Goal: Information Seeking & Learning: Check status

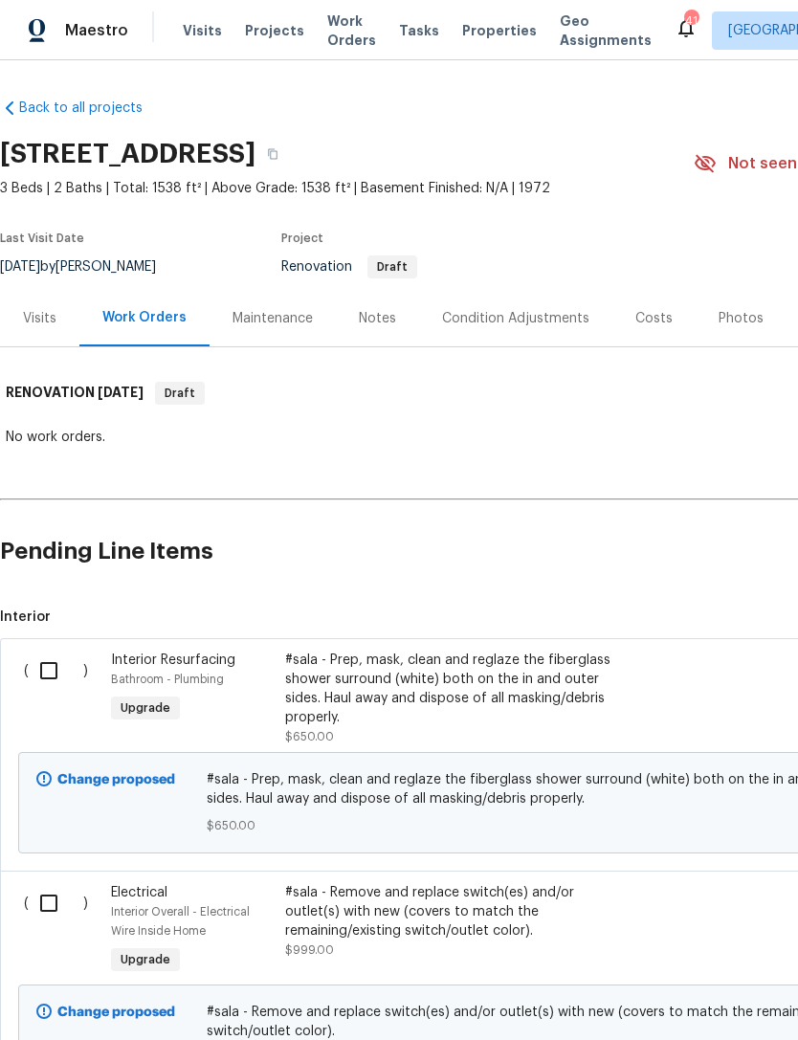
click at [48, 313] on div "Visits" at bounding box center [39, 318] width 33 height 19
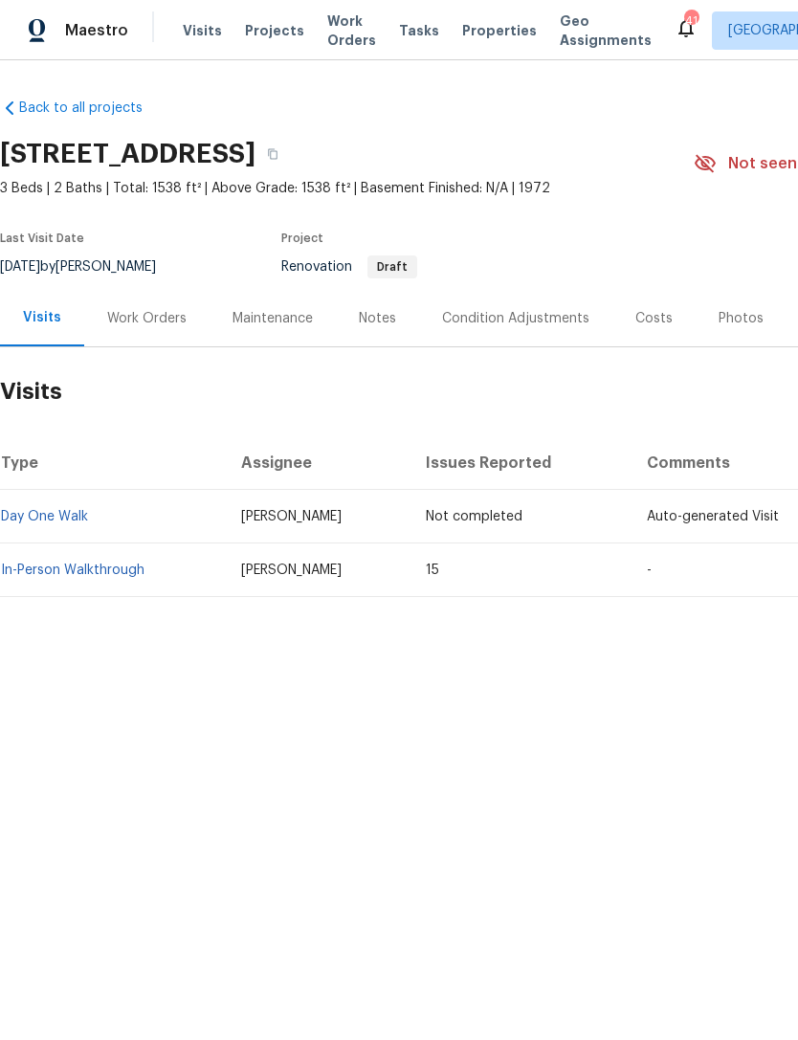
click at [107, 563] on link "In-Person Walkthrough" at bounding box center [73, 569] width 144 height 13
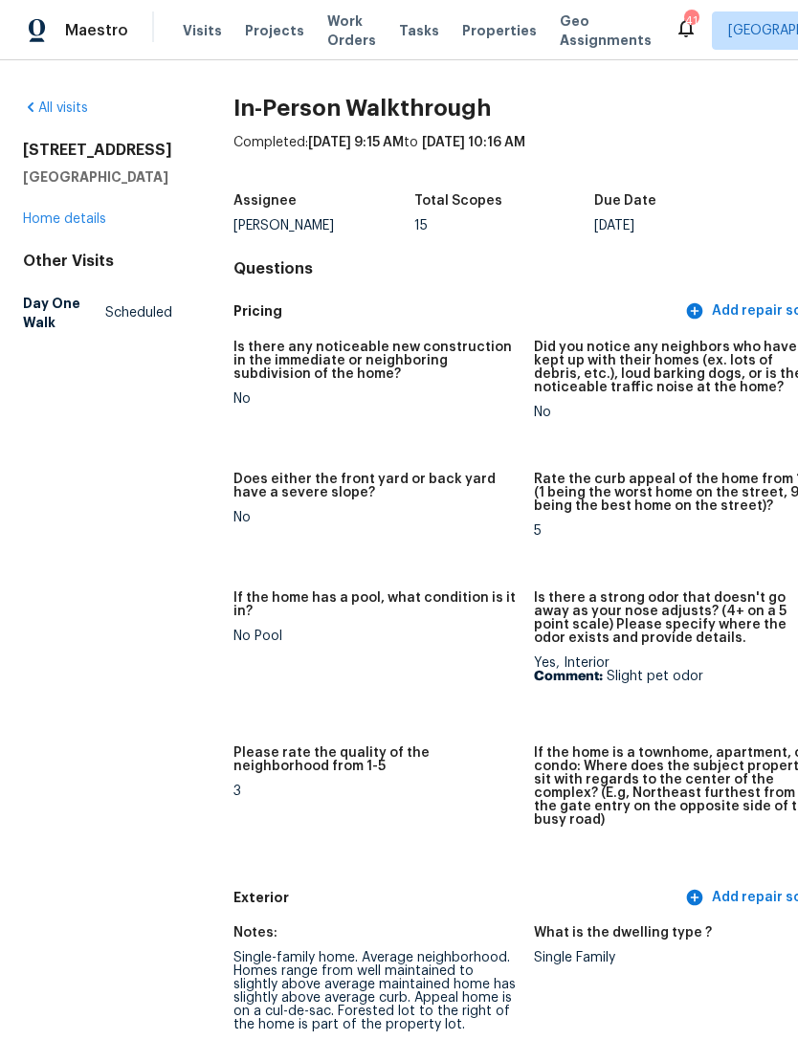
click at [100, 226] on link "Home details" at bounding box center [64, 218] width 83 height 13
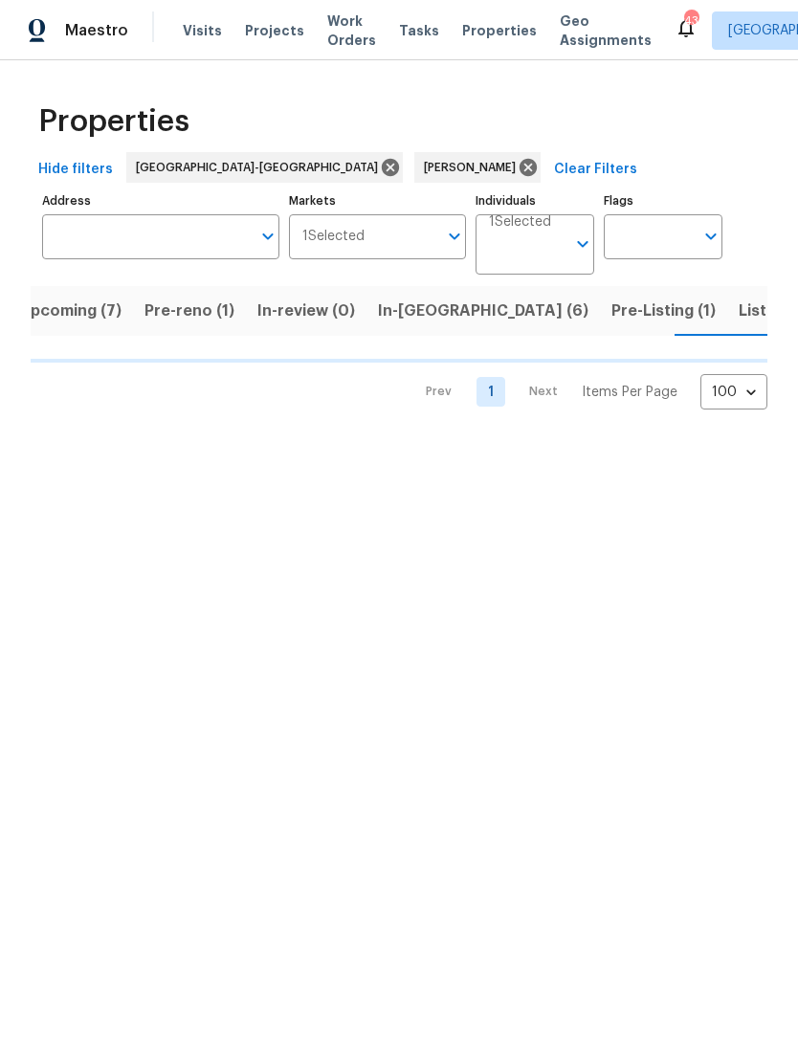
scroll to position [0, 25]
click at [75, 311] on span "Upcoming (7)" at bounding box center [68, 311] width 102 height 27
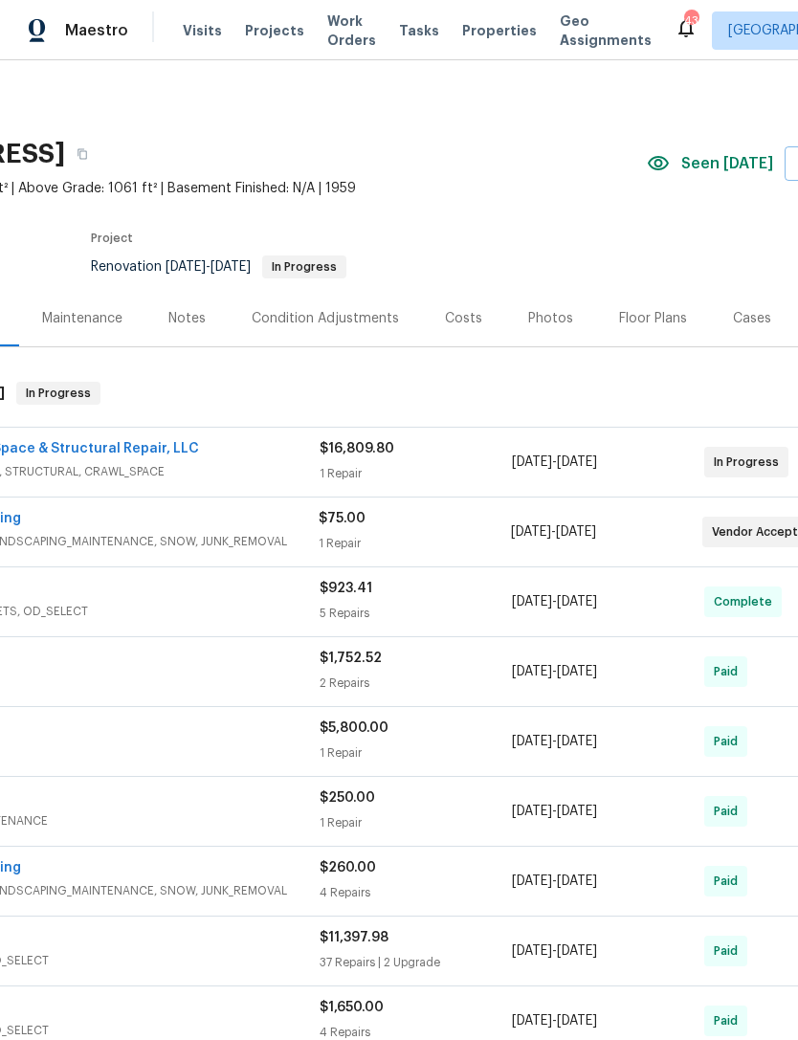
scroll to position [0, 186]
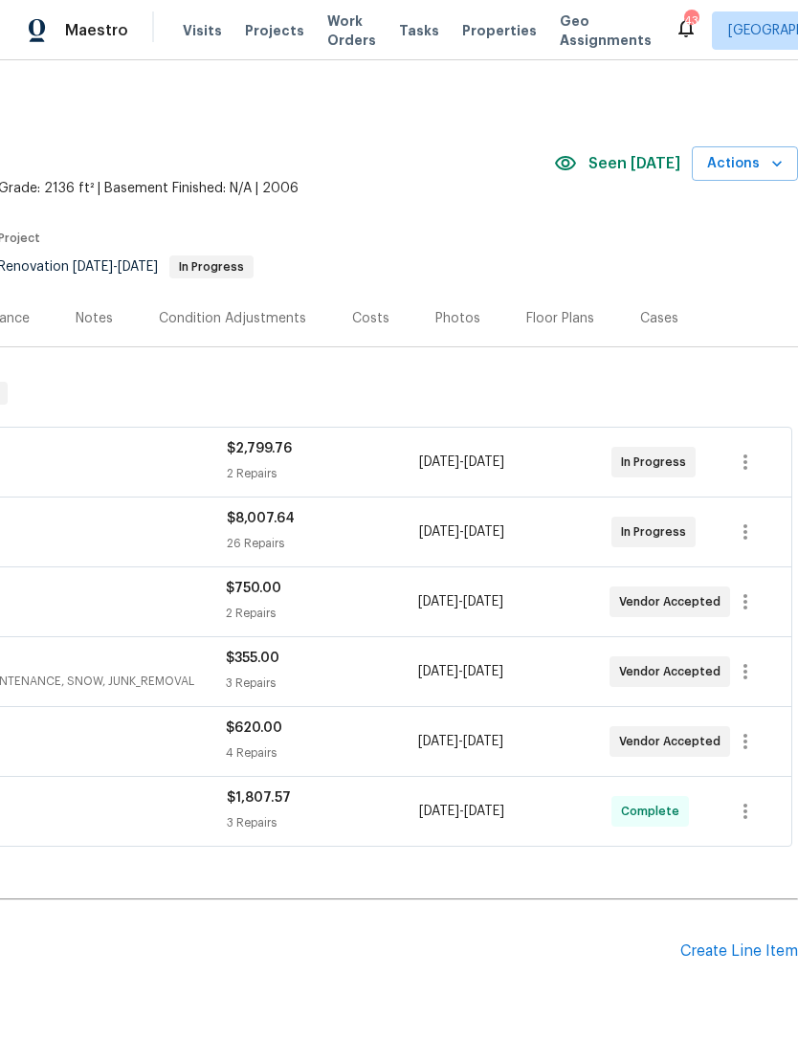
scroll to position [0, 283]
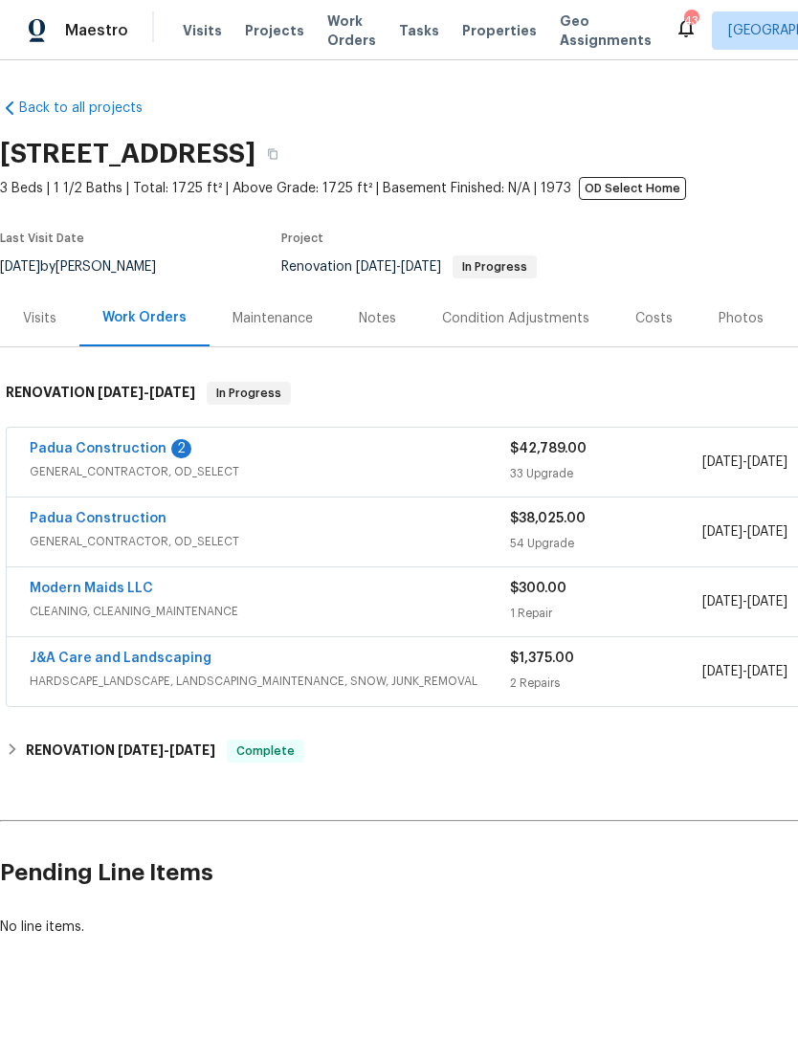
click at [130, 453] on link "Padua Construction" at bounding box center [98, 448] width 137 height 13
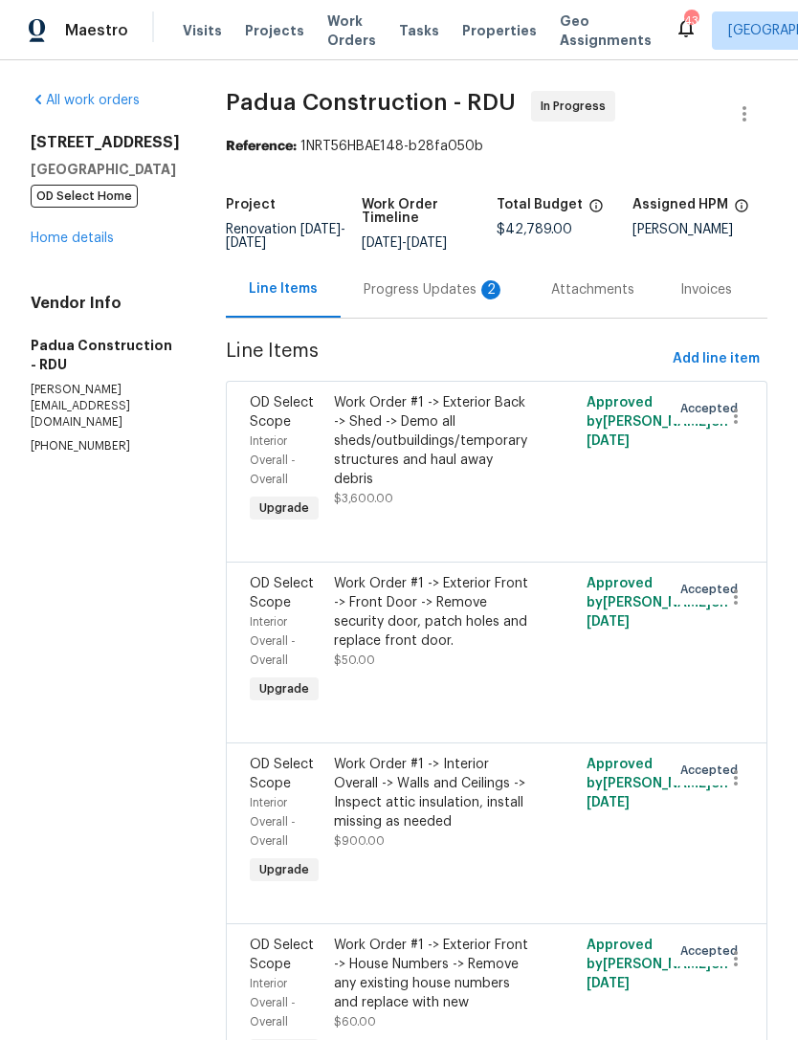
click at [400, 290] on div "Progress Updates 2" at bounding box center [435, 289] width 142 height 19
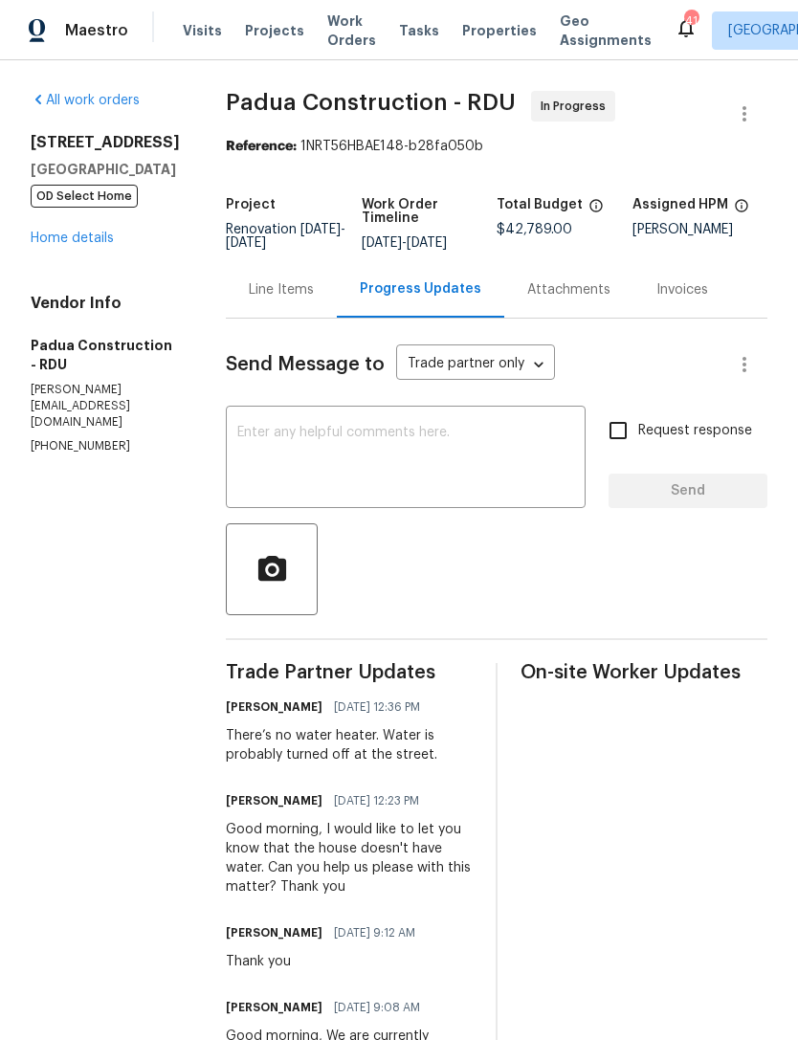
click at [73, 245] on link "Home details" at bounding box center [72, 238] width 83 height 13
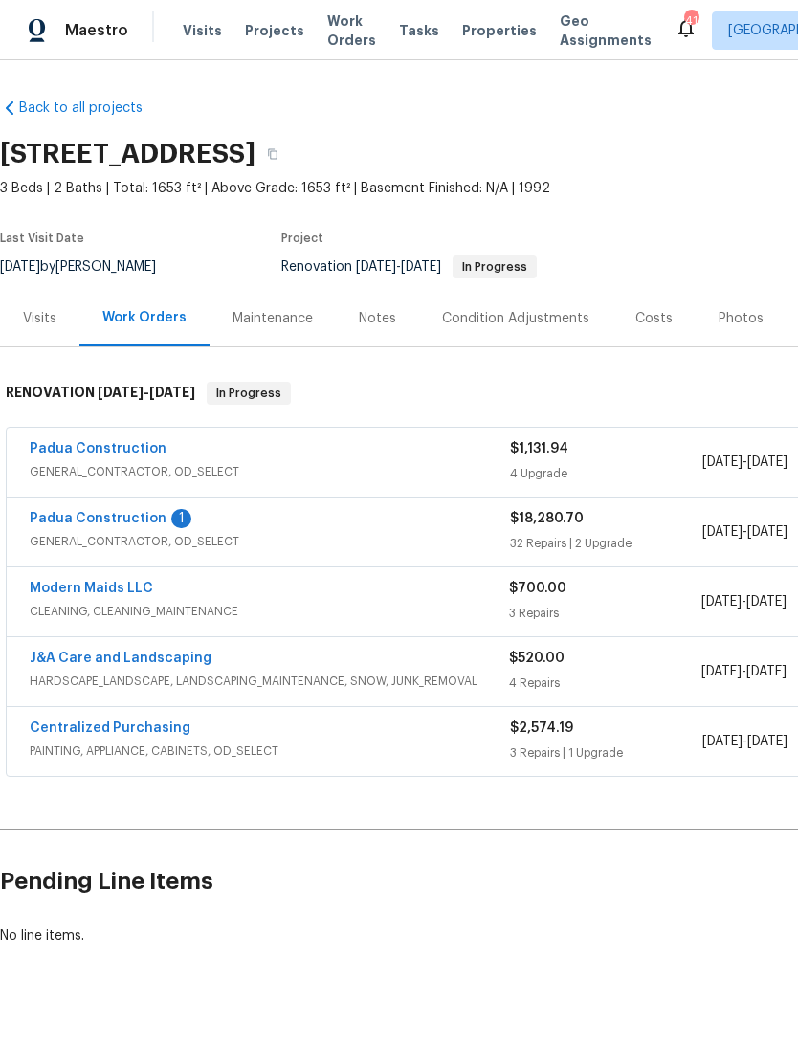
click at [155, 515] on link "Padua Construction" at bounding box center [98, 518] width 137 height 13
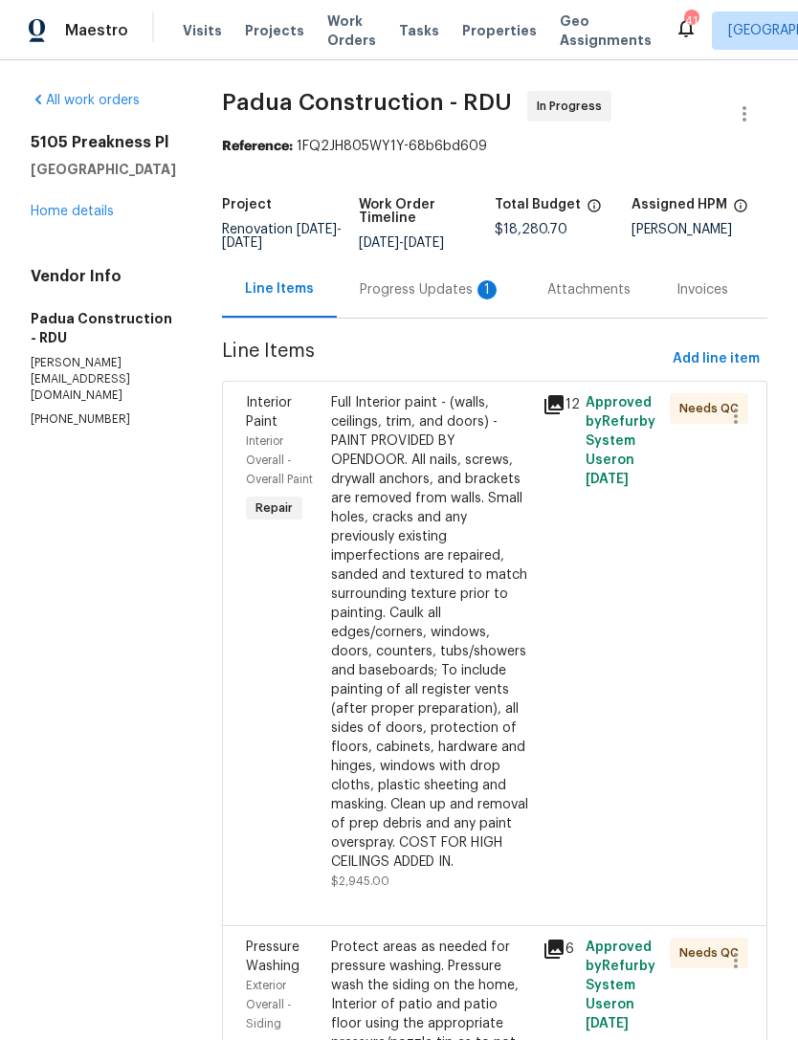
click at [401, 293] on div "Progress Updates 1" at bounding box center [431, 289] width 142 height 19
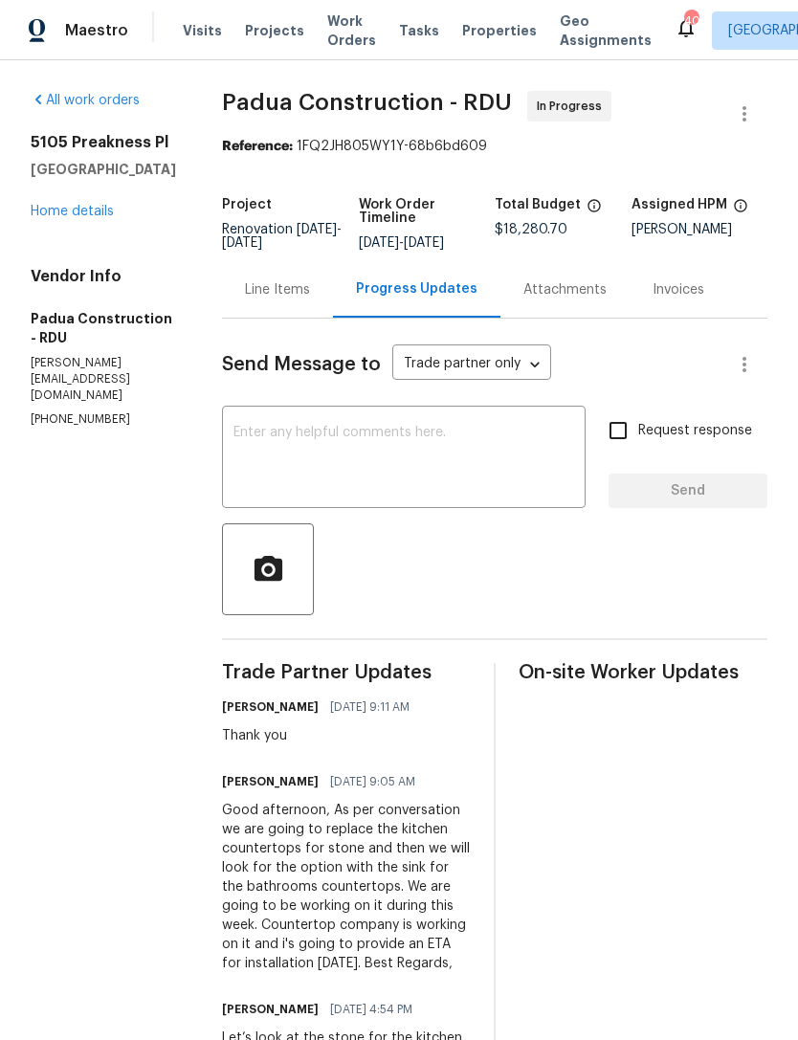
click at [103, 218] on link "Home details" at bounding box center [72, 211] width 83 height 13
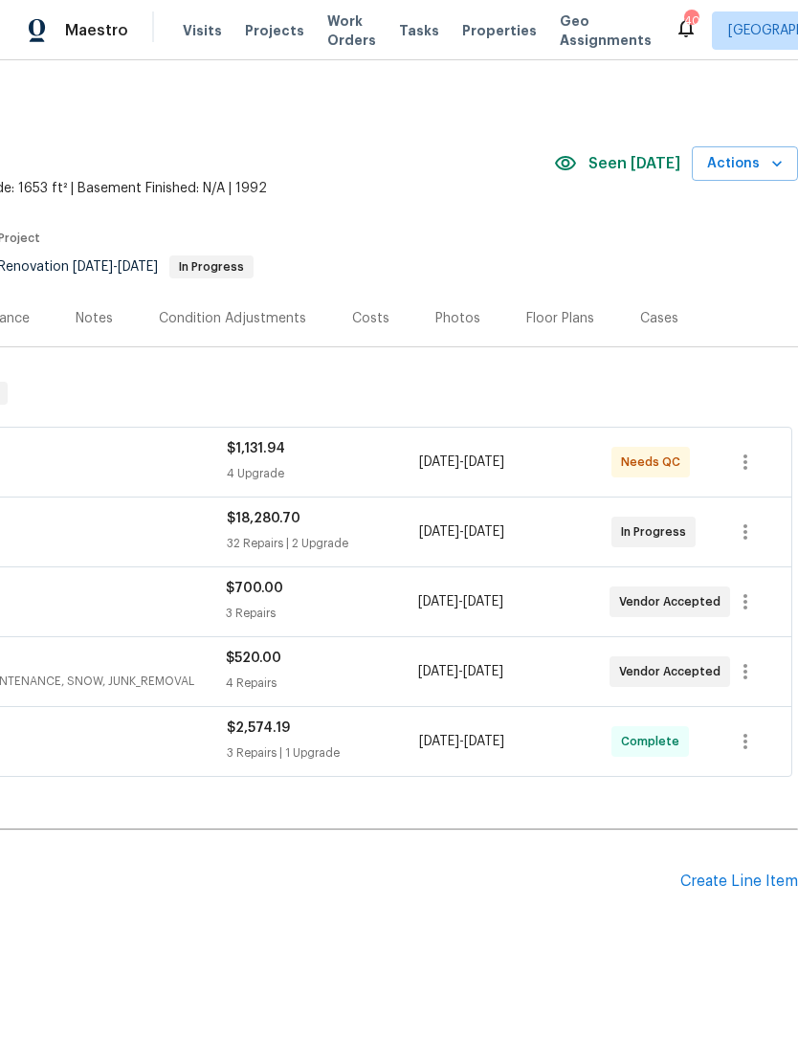
scroll to position [0, 283]
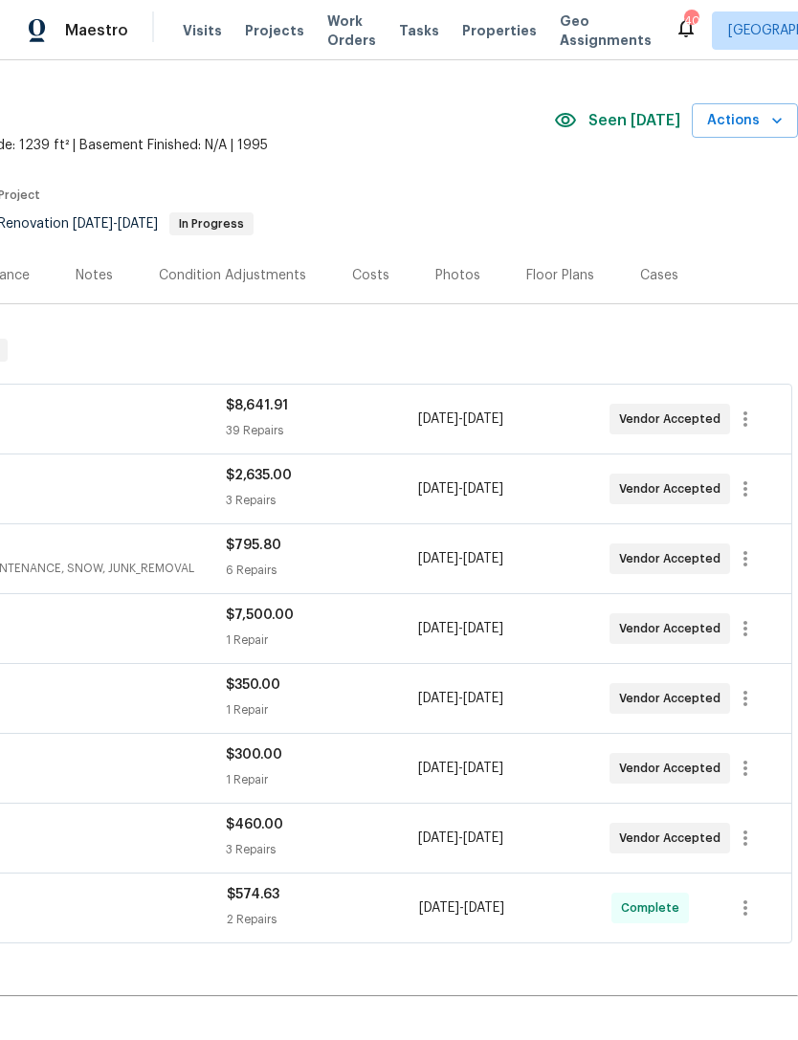
scroll to position [44, 283]
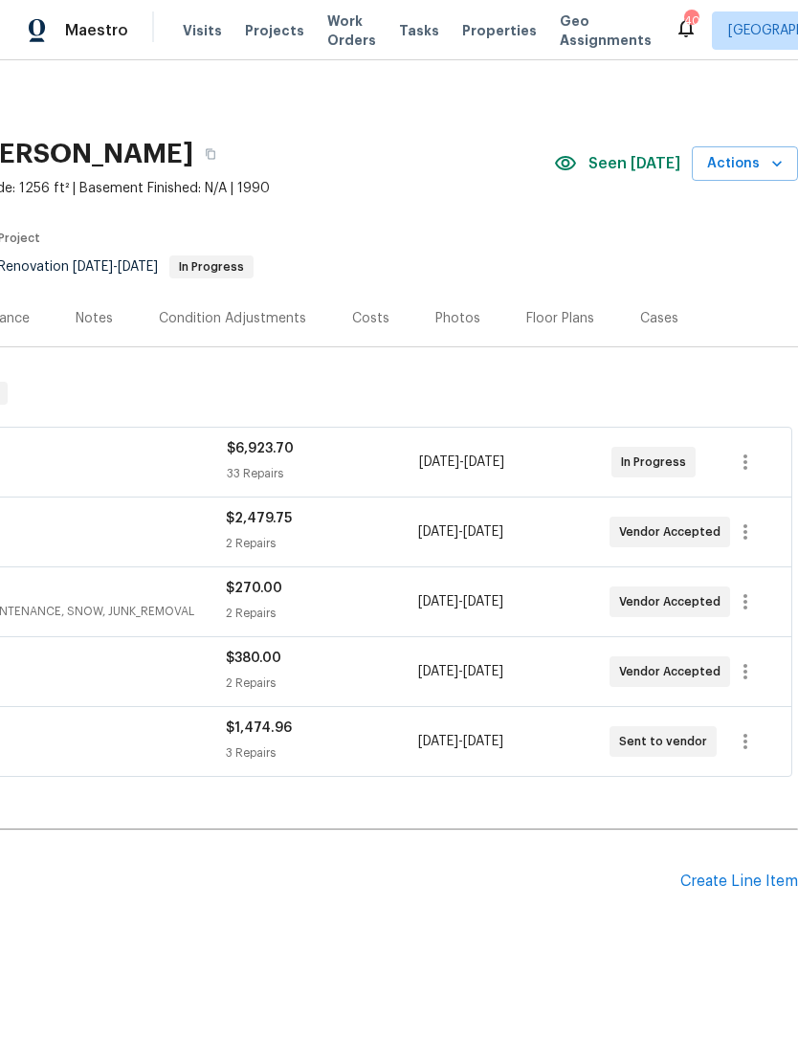
scroll to position [0, 283]
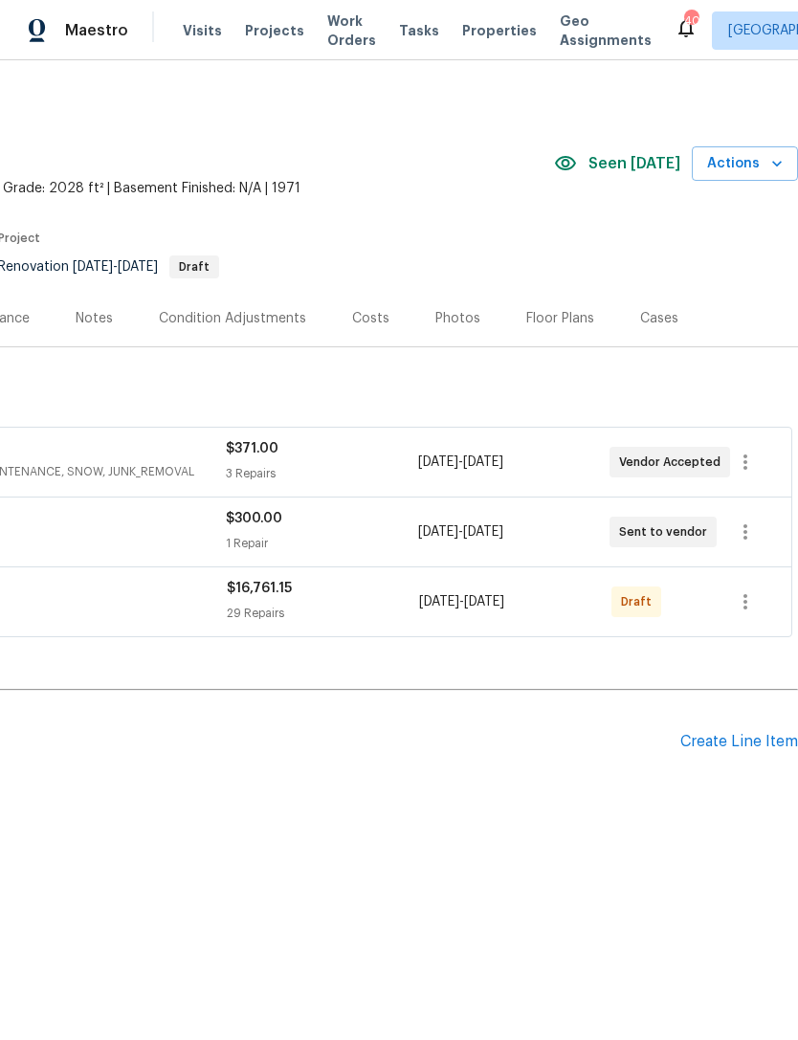
scroll to position [0, 283]
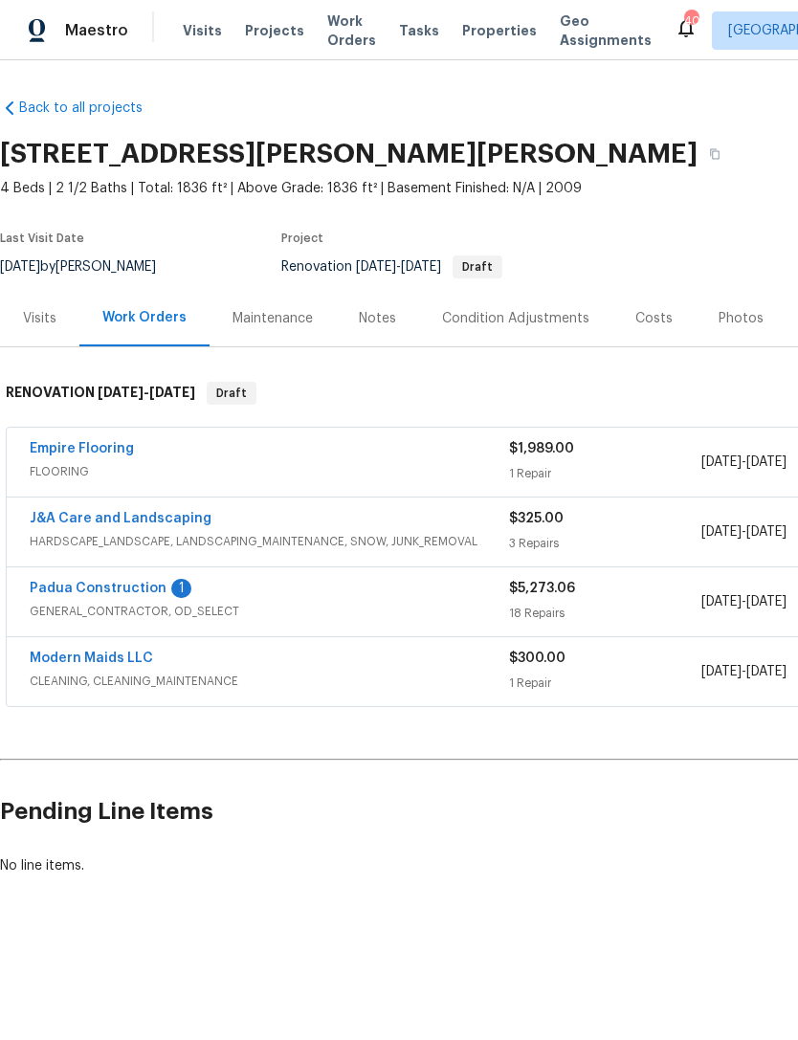
click at [145, 590] on link "Padua Construction" at bounding box center [98, 588] width 137 height 13
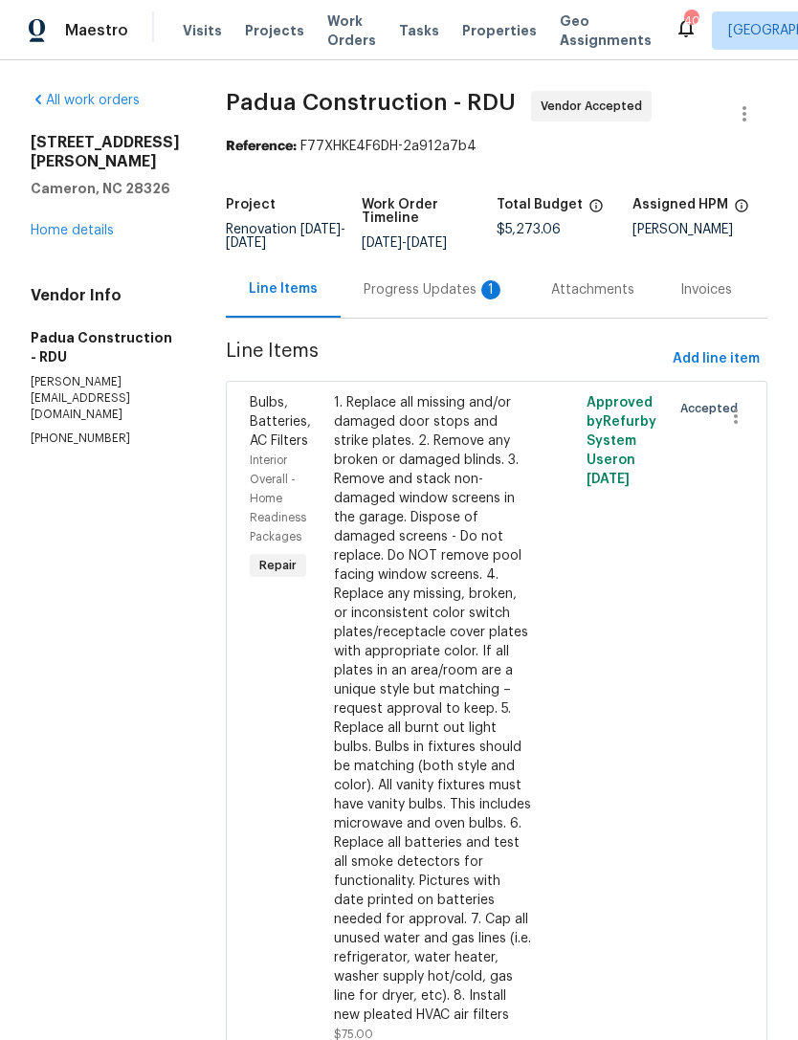
click at [481, 298] on div "1" at bounding box center [490, 289] width 19 height 19
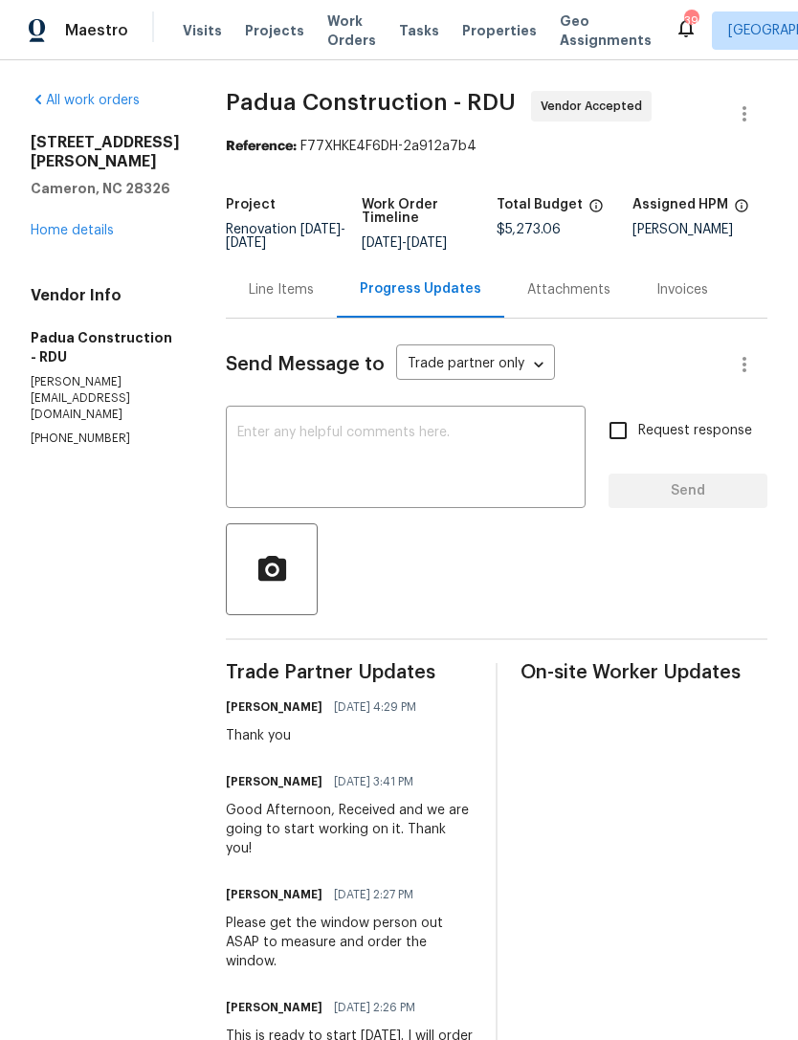
click at [76, 237] on link "Home details" at bounding box center [72, 230] width 83 height 13
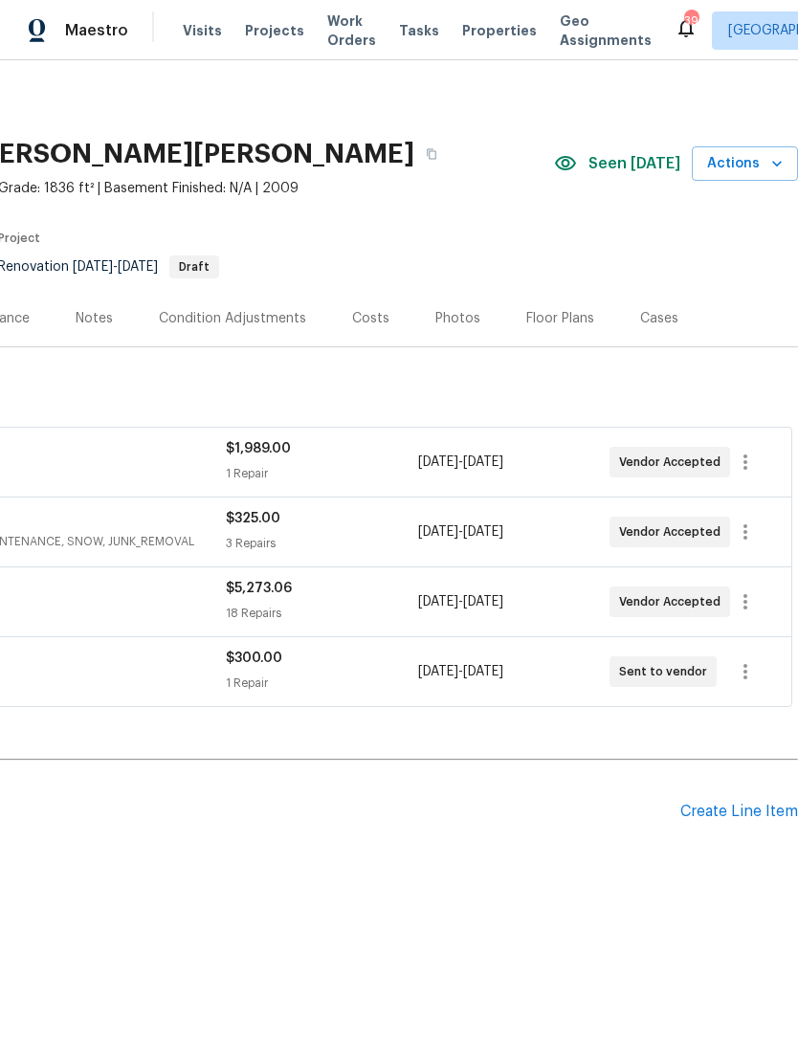
scroll to position [0, 284]
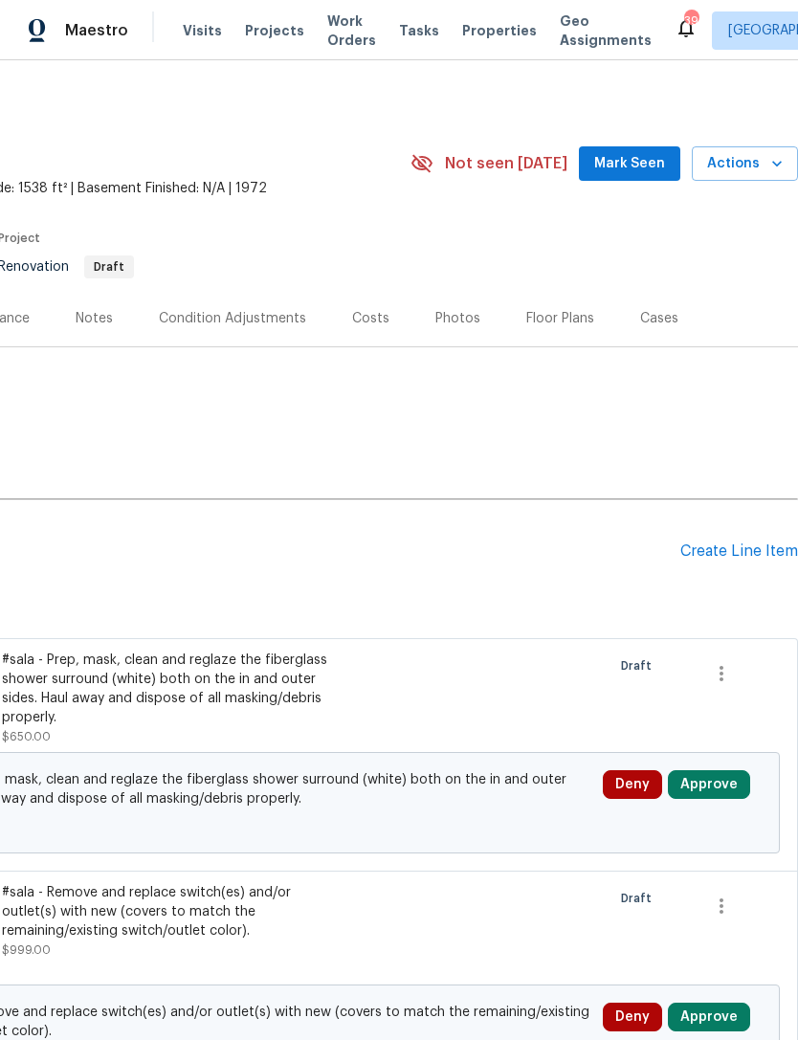
scroll to position [0, 283]
click at [634, 157] on span "Mark Seen" at bounding box center [629, 164] width 71 height 24
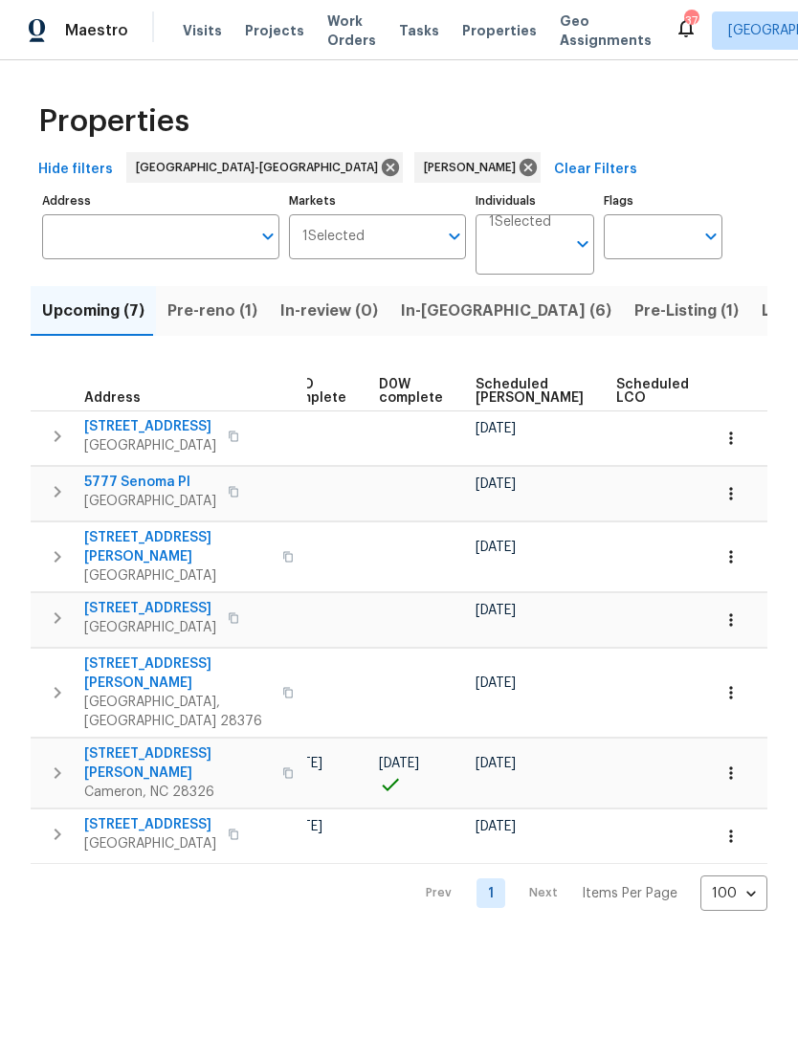
scroll to position [0, 463]
click at [491, 387] on span "Scheduled [PERSON_NAME]" at bounding box center [524, 391] width 108 height 27
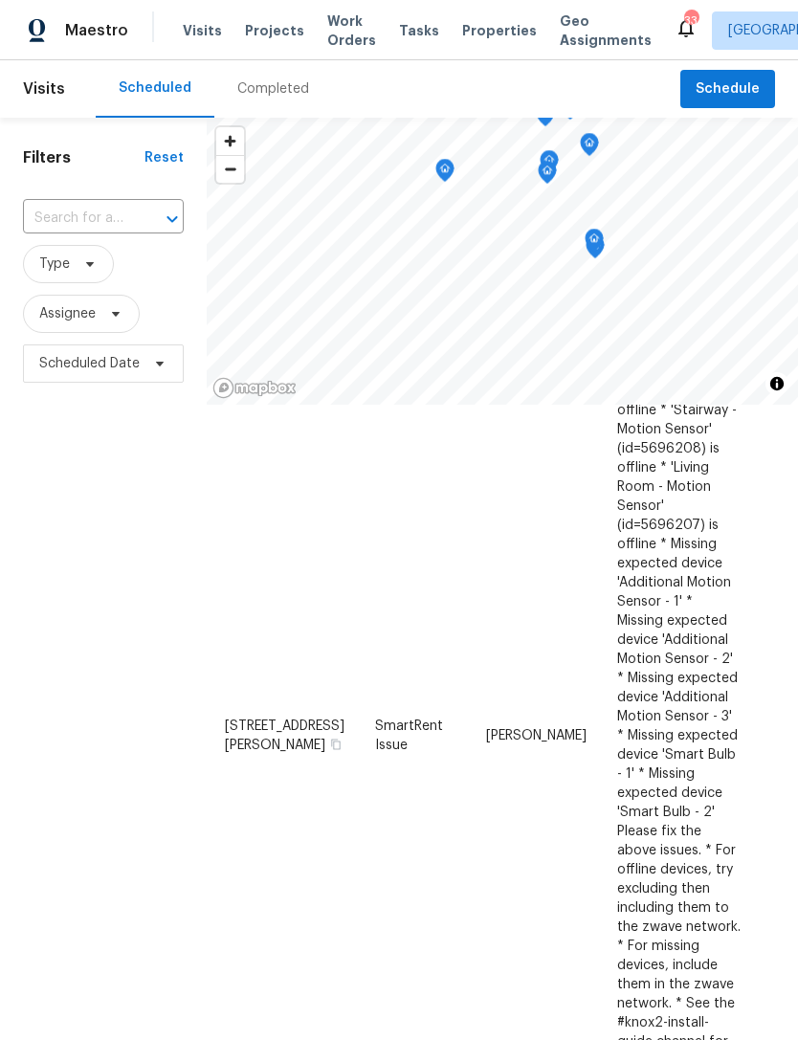
scroll to position [1407, 7]
click at [76, 316] on span "Assignee" at bounding box center [67, 313] width 56 height 19
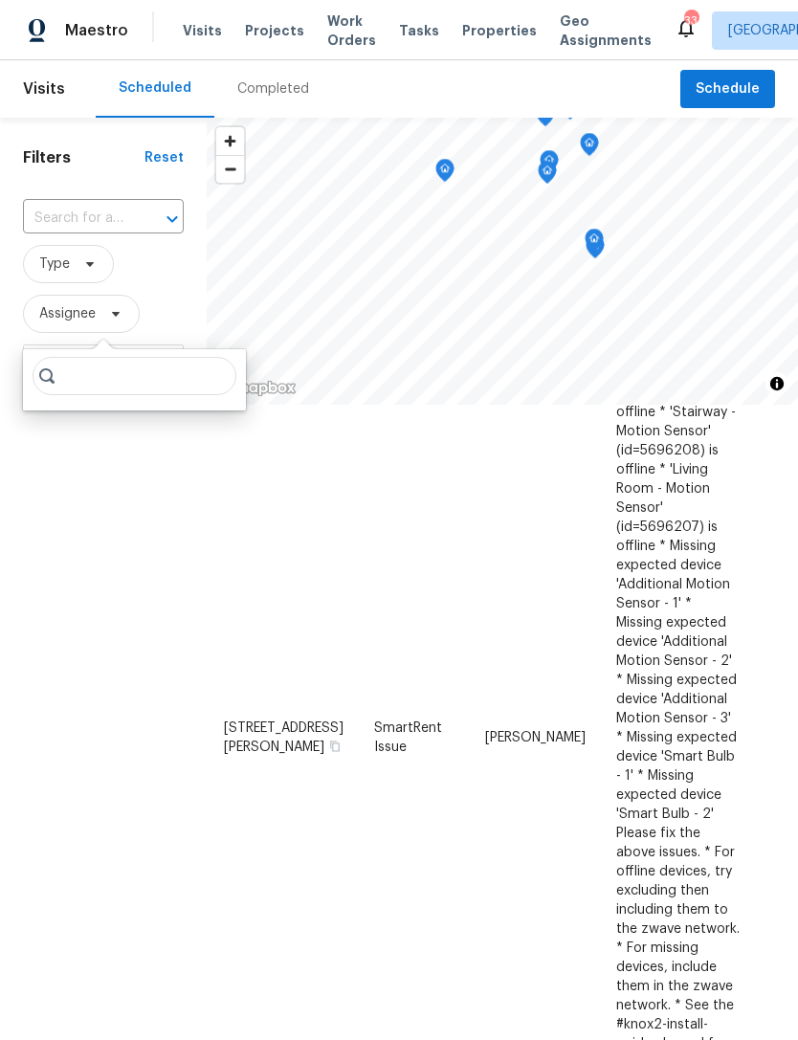
click at [264, 83] on div "Completed" at bounding box center [273, 88] width 72 height 19
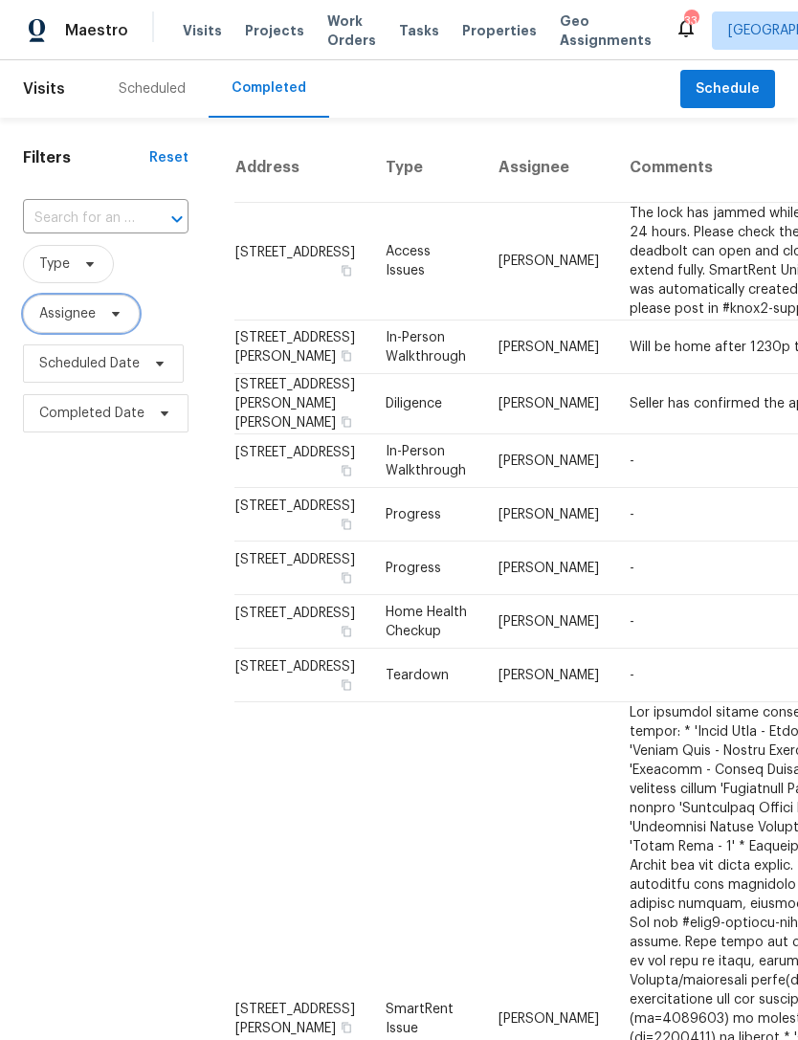
click at [69, 319] on span "Assignee" at bounding box center [67, 313] width 56 height 19
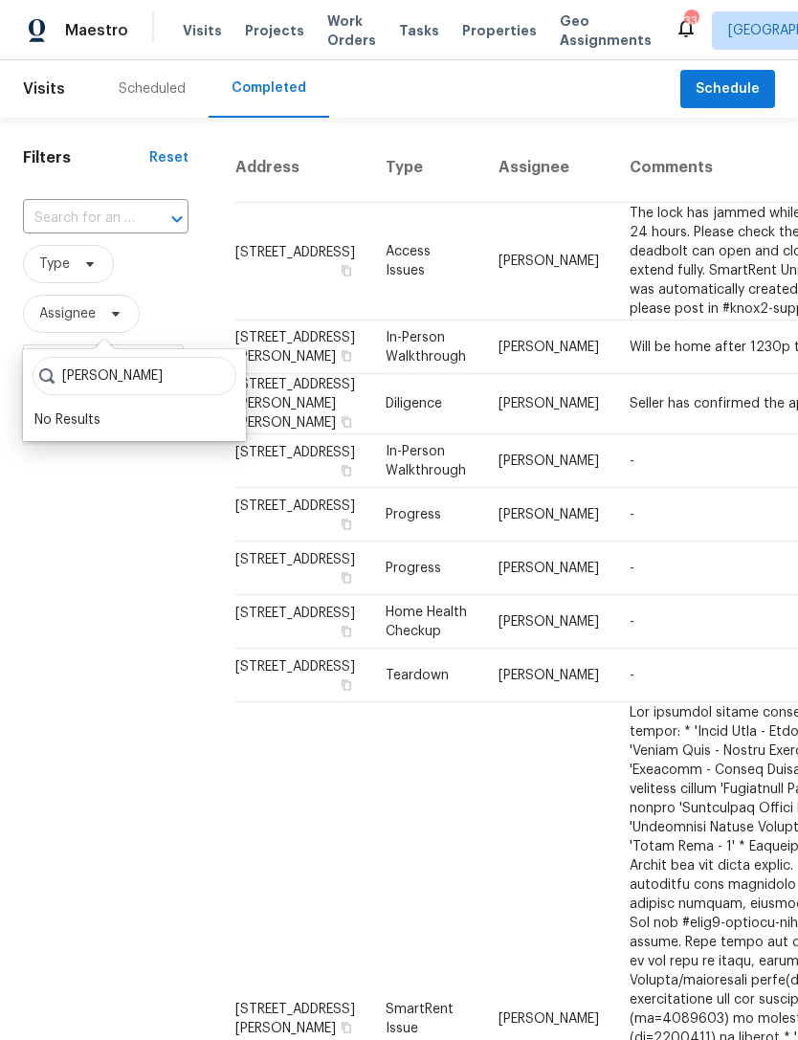
click at [199, 375] on input "Hunter Anderson" at bounding box center [135, 376] width 204 height 38
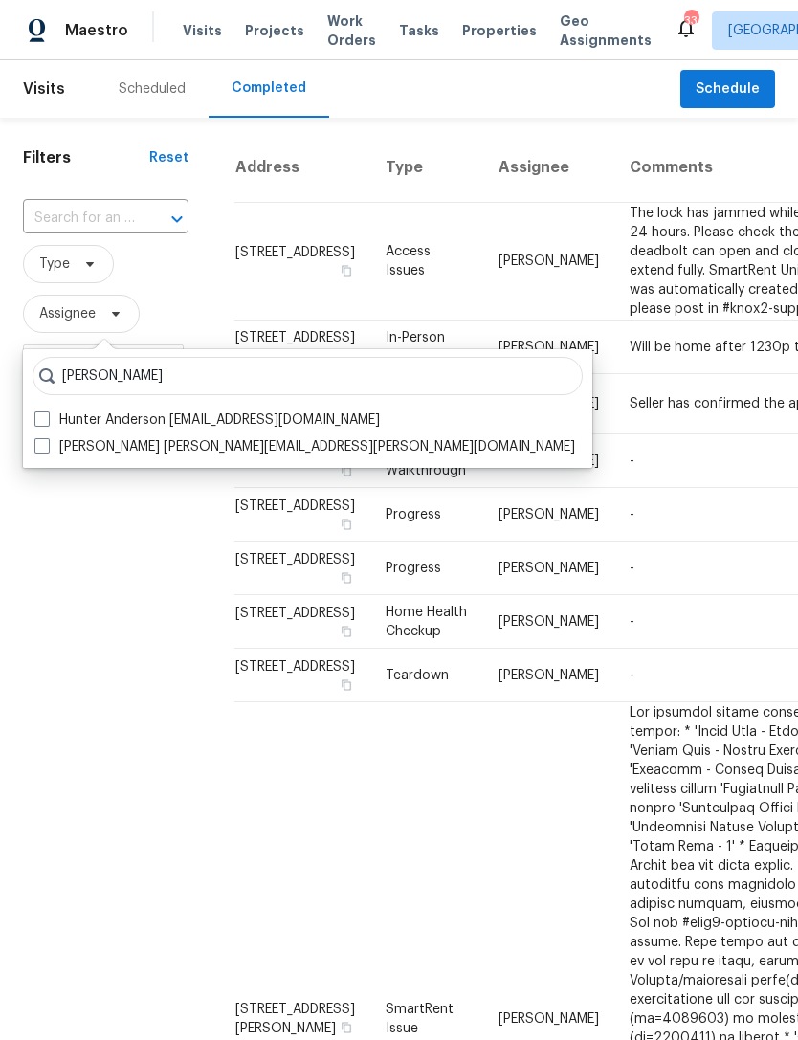
type input "Hunter Anderson"
click at [315, 442] on label "Hunter Anderson hunter.anderson@opendoor.com" at bounding box center [304, 446] width 541 height 19
click at [47, 442] on input "Hunter Anderson hunter.anderson@opendoor.com" at bounding box center [40, 443] width 12 height 12
checkbox input "true"
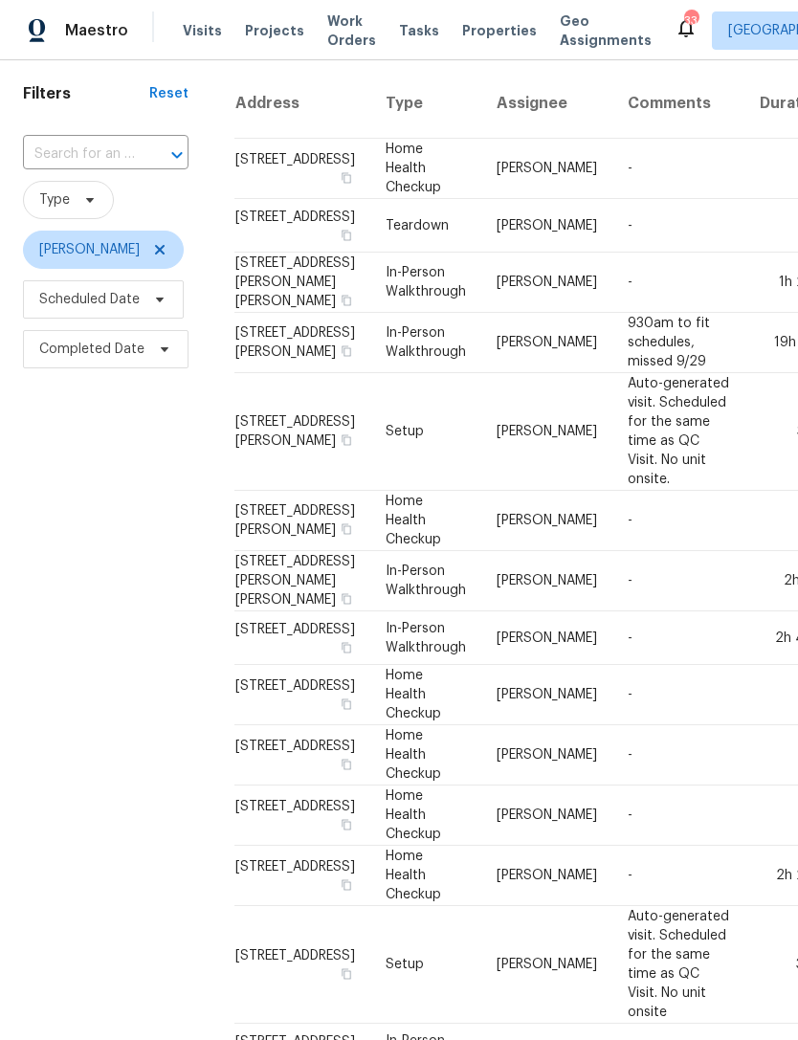
scroll to position [64, 0]
click at [167, 254] on icon at bounding box center [159, 249] width 15 height 15
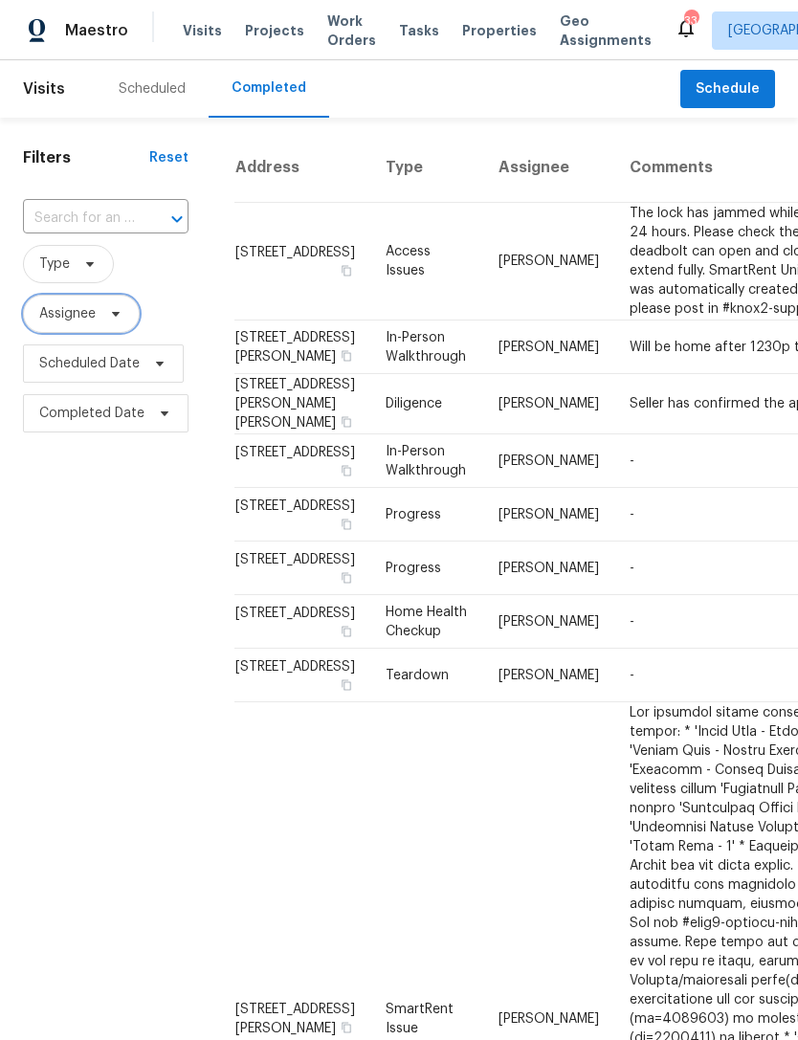
click at [75, 315] on span "Assignee" at bounding box center [67, 313] width 56 height 19
click at [154, 90] on div "Scheduled" at bounding box center [152, 88] width 67 height 19
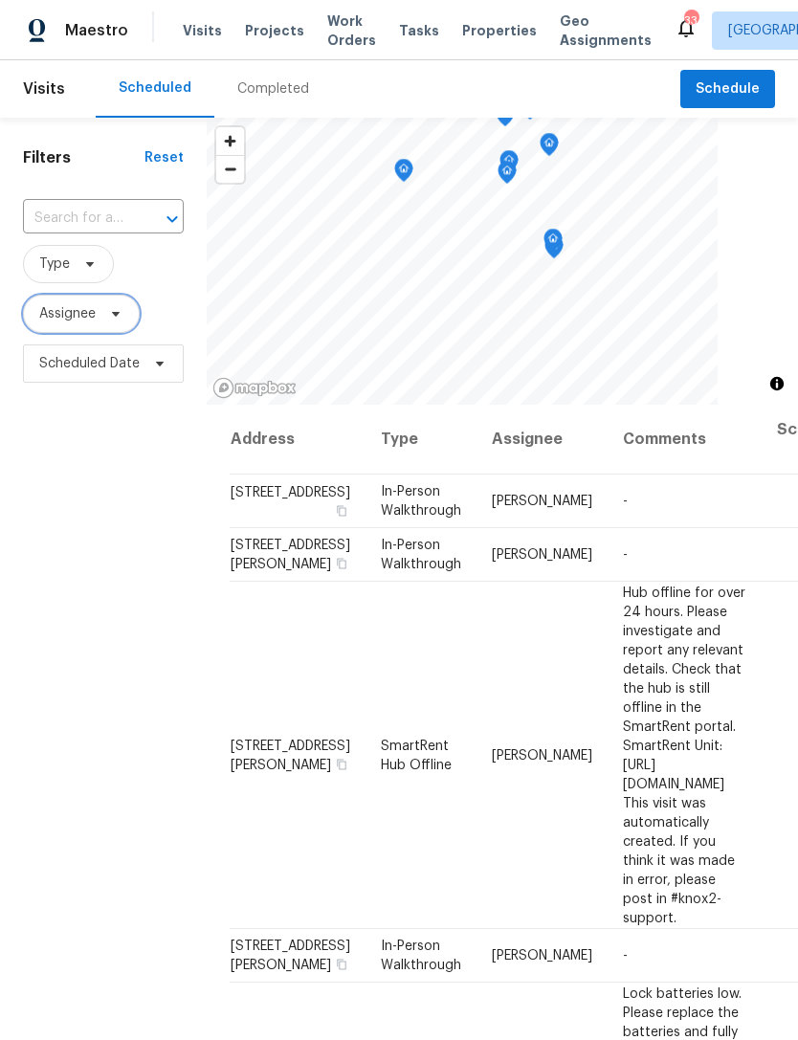
click at [66, 320] on span "Assignee" at bounding box center [67, 313] width 56 height 19
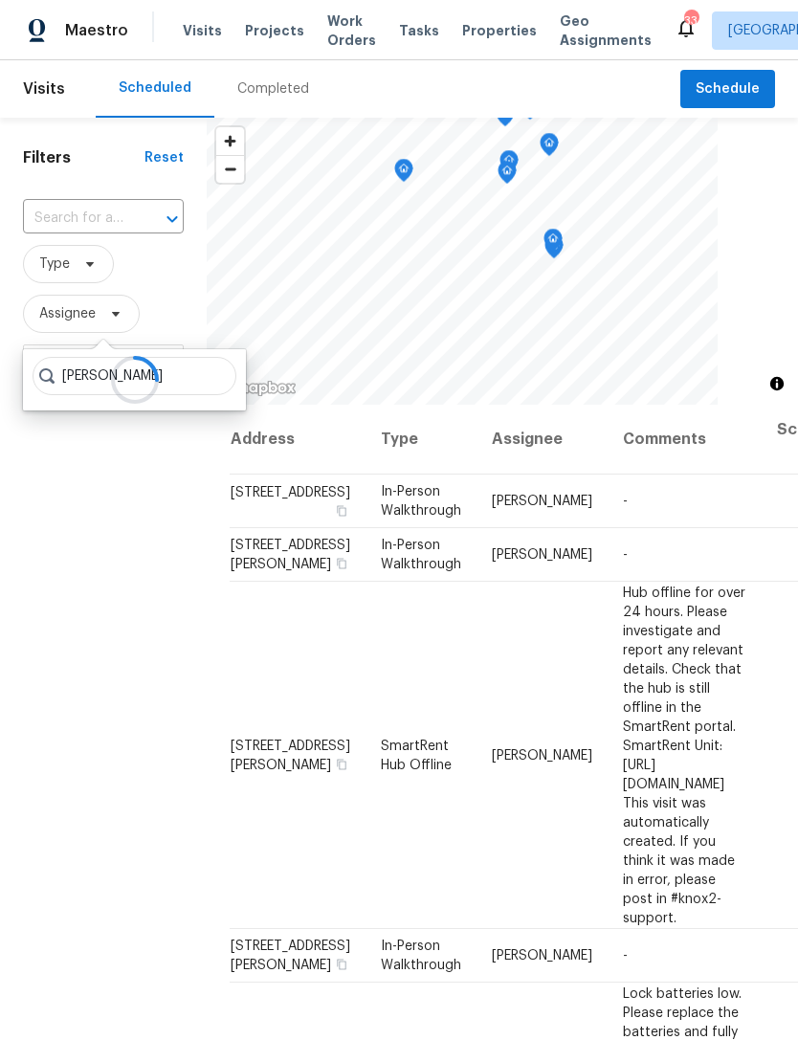
type input "Preston sexton"
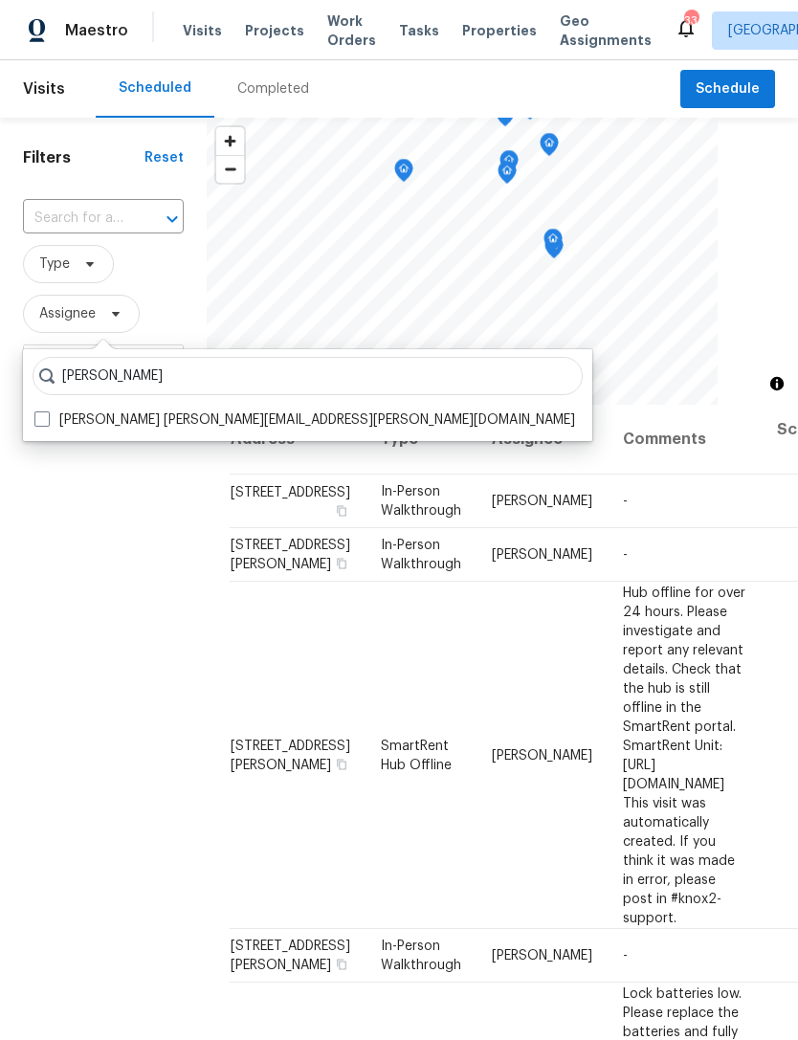
click at [103, 412] on label "Preston Sexton preston.sexton@opendoor.com" at bounding box center [304, 419] width 541 height 19
click at [47, 412] on input "Preston Sexton preston.sexton@opendoor.com" at bounding box center [40, 416] width 12 height 12
checkbox input "true"
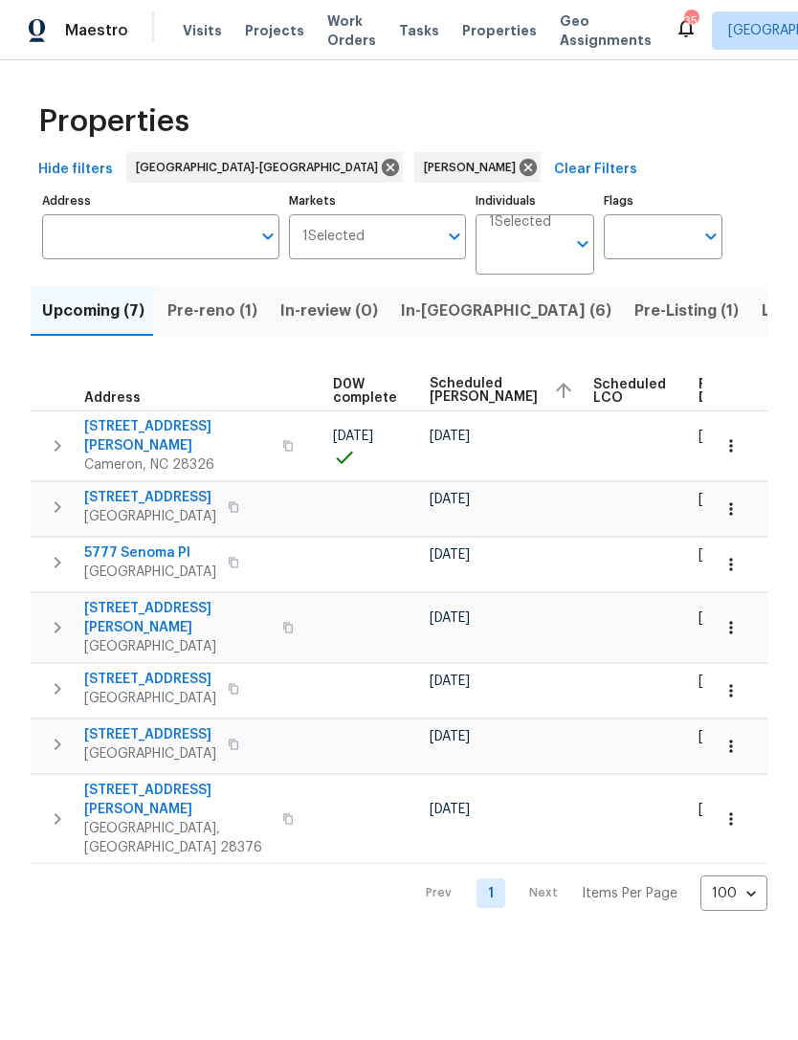
scroll to position [0, 502]
click at [736, 618] on icon "button" at bounding box center [730, 627] width 19 height 19
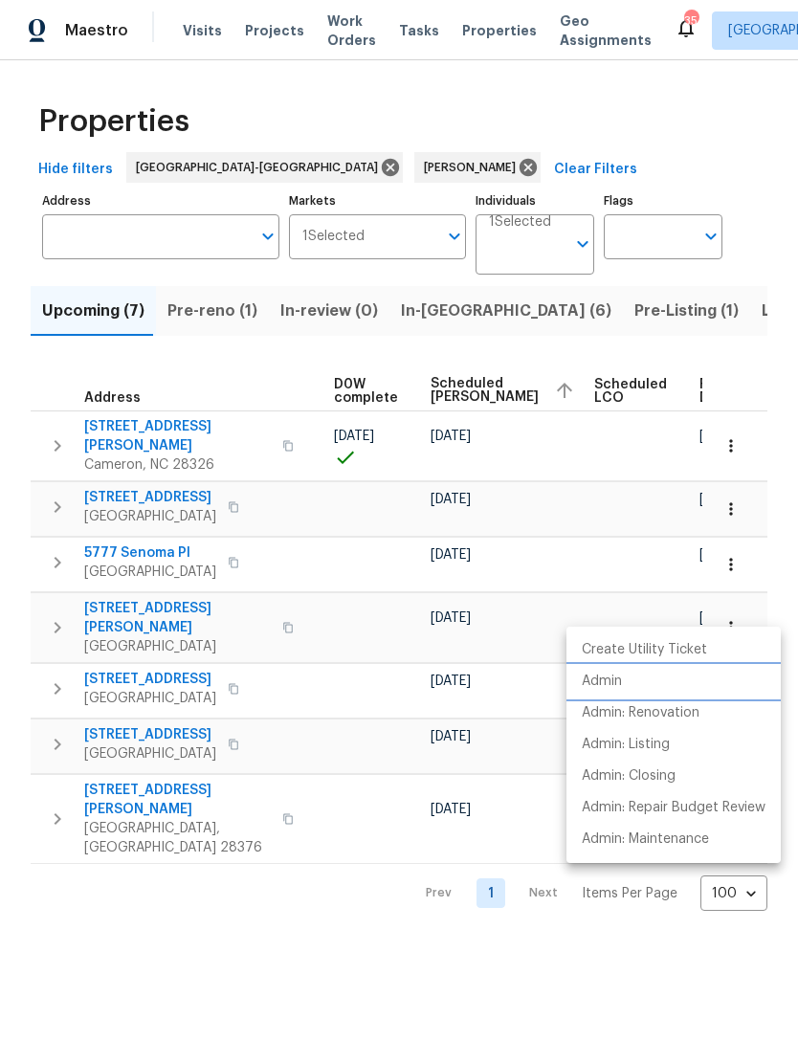
click at [601, 682] on p "Admin" at bounding box center [602, 682] width 40 height 20
click at [718, 98] on div at bounding box center [399, 520] width 798 height 1040
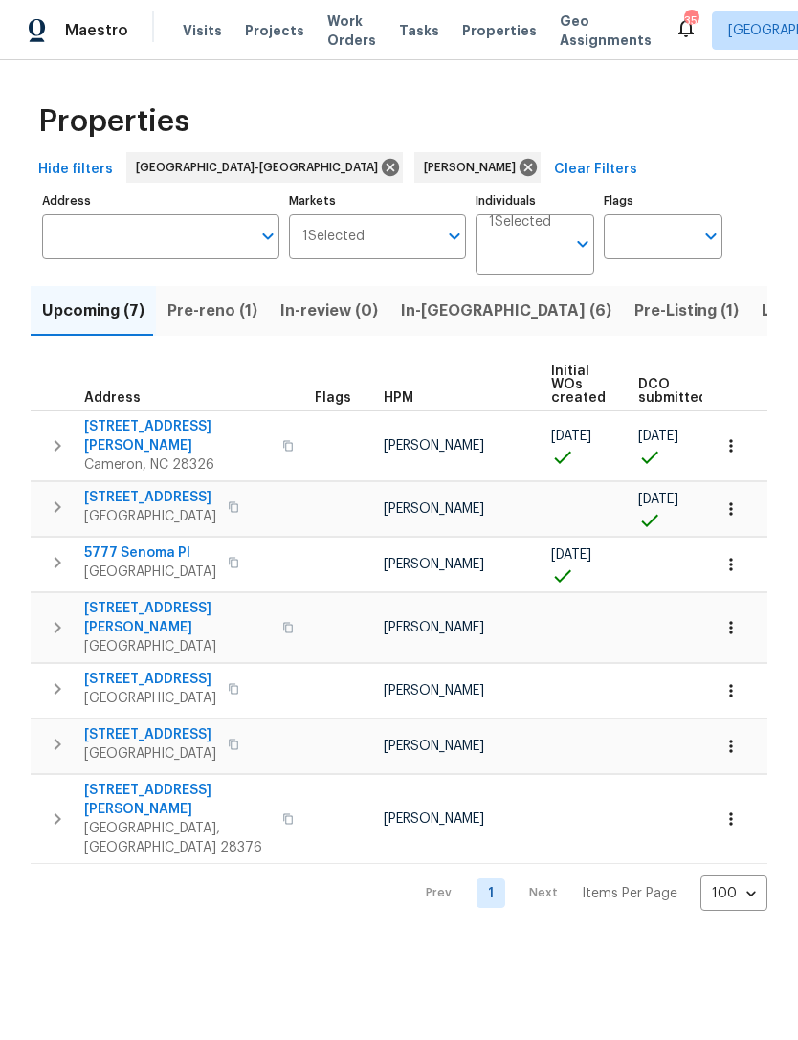
scroll to position [0, 0]
click at [206, 311] on span "Pre-reno (1)" at bounding box center [212, 311] width 90 height 27
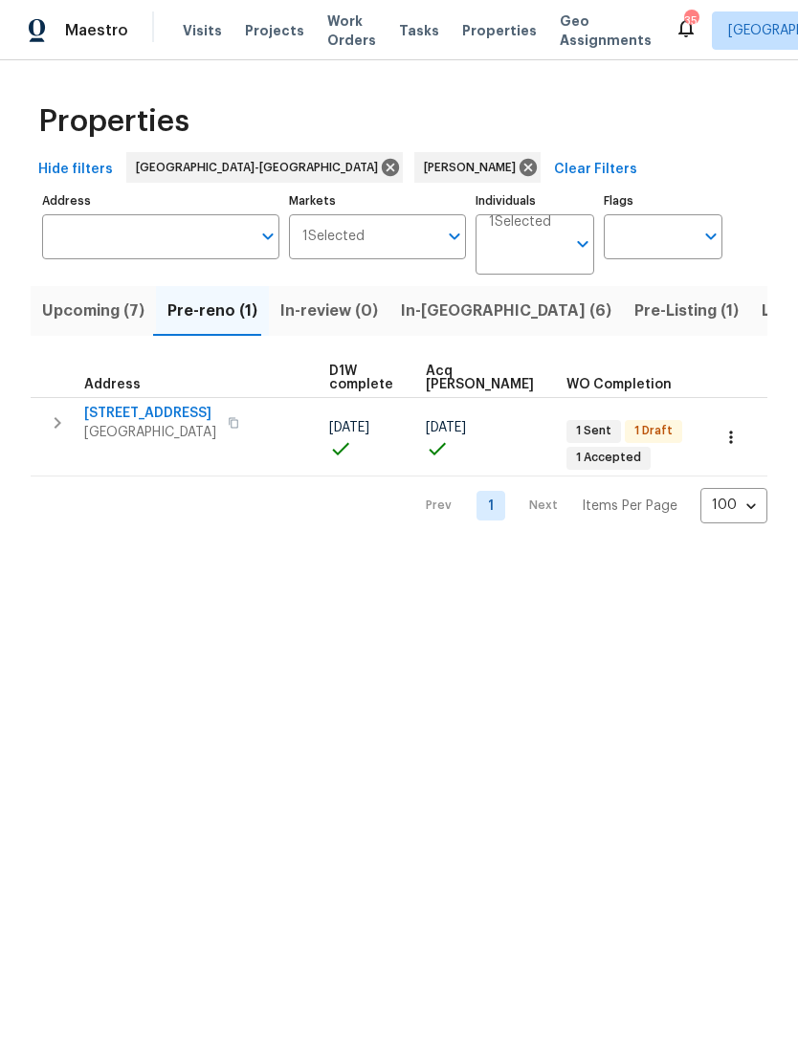
scroll to position [0, 311]
click at [723, 428] on icon "button" at bounding box center [730, 437] width 19 height 19
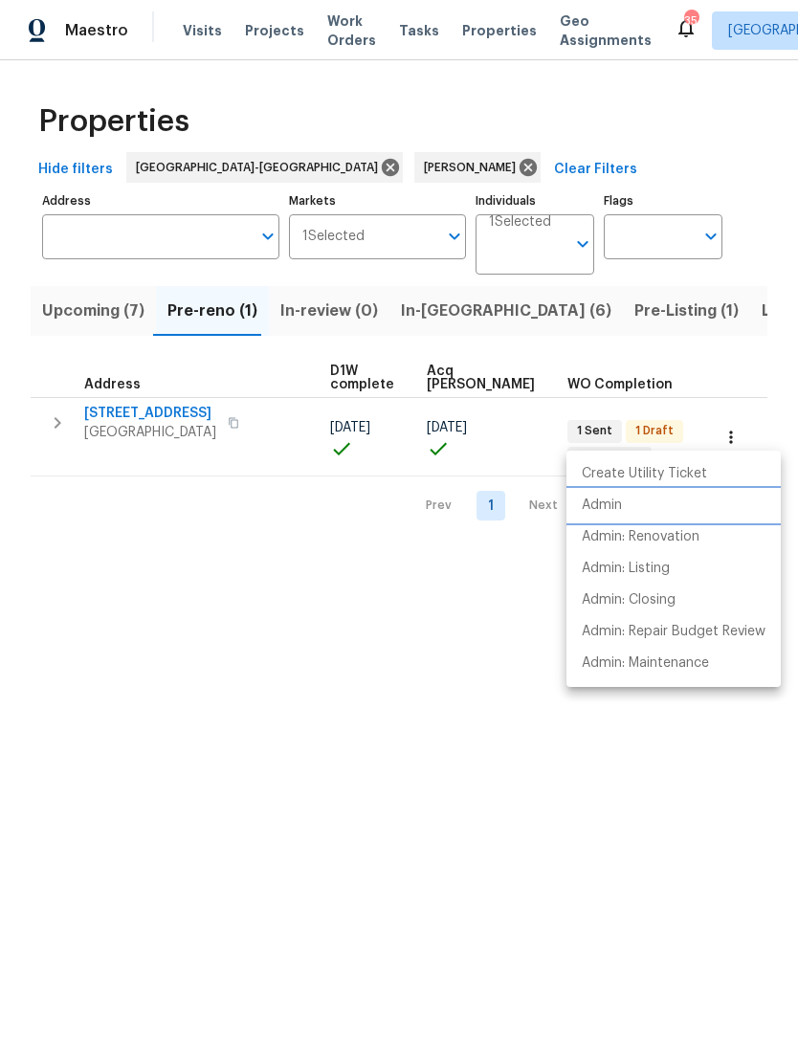
click at [602, 511] on p "Admin" at bounding box center [602, 506] width 40 height 20
click at [452, 678] on div at bounding box center [399, 520] width 798 height 1040
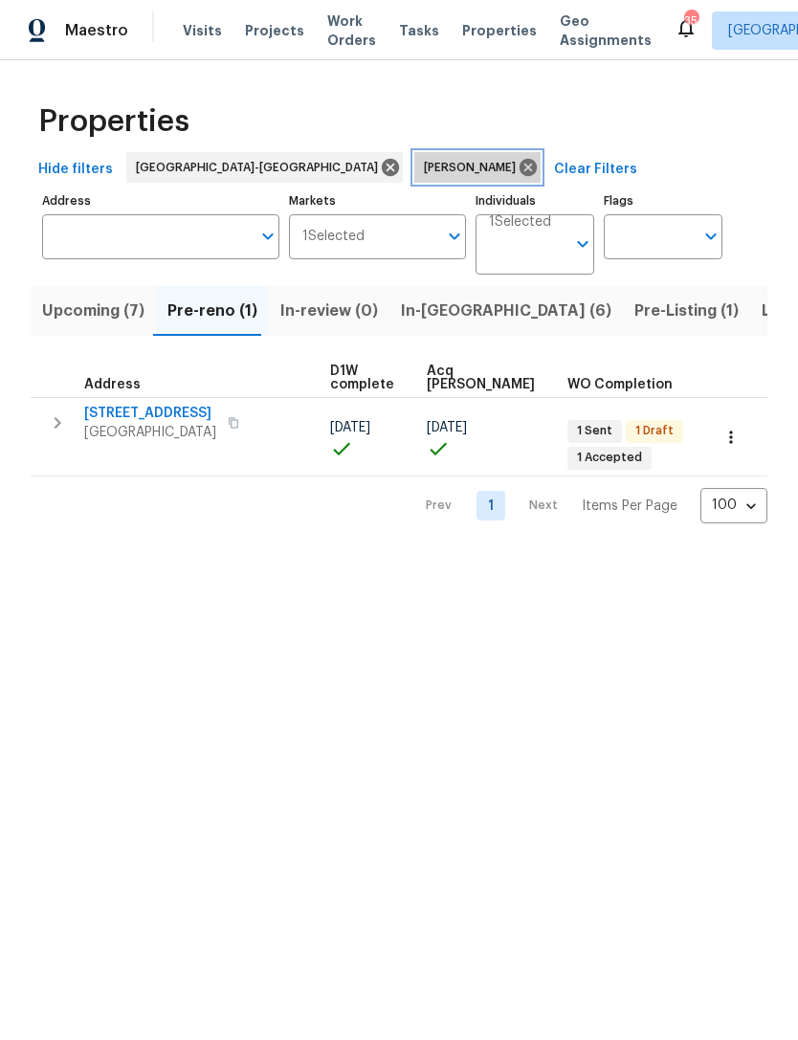
click at [519, 165] on icon at bounding box center [527, 167] width 17 height 17
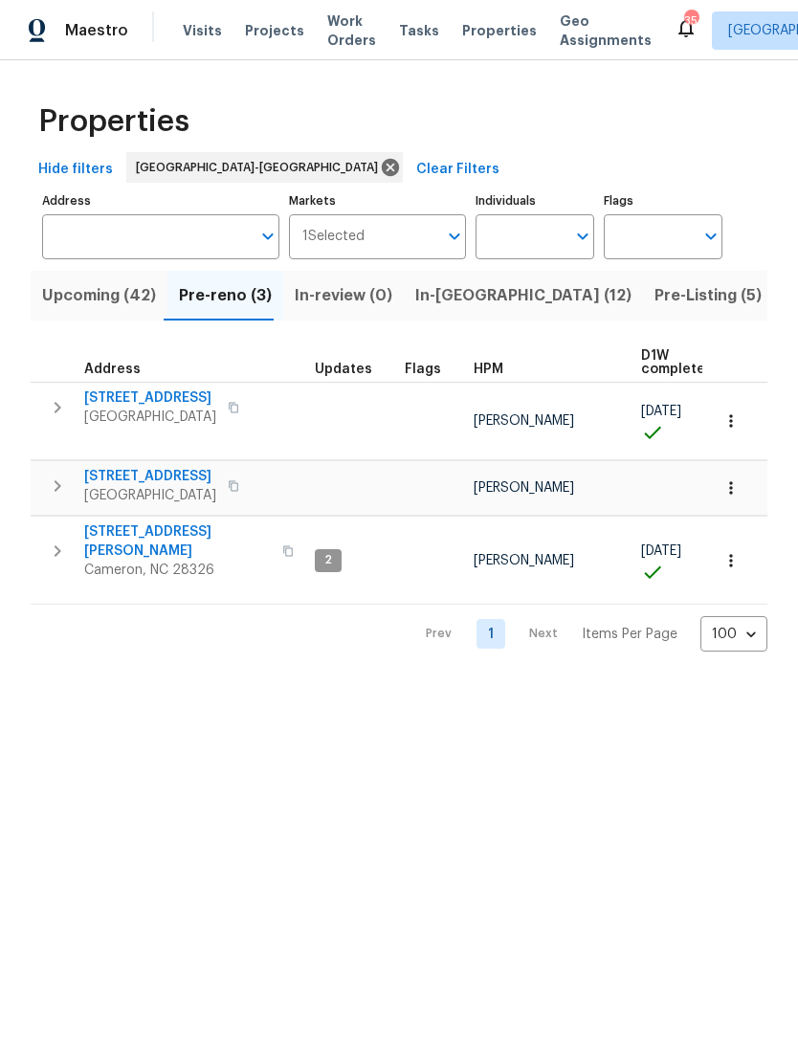
scroll to position [15, 0]
click at [75, 301] on span "Upcoming (42)" at bounding box center [99, 295] width 114 height 27
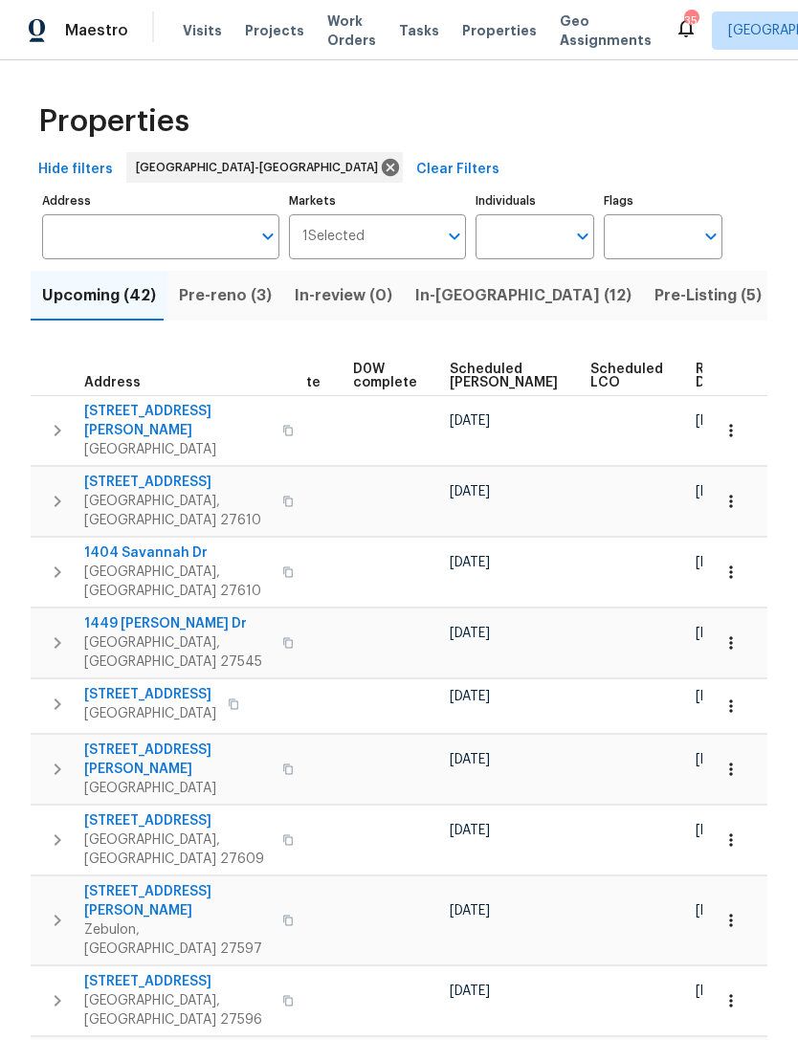
scroll to position [0, 499]
click at [470, 380] on span "Scheduled [PERSON_NAME]" at bounding box center [505, 376] width 108 height 27
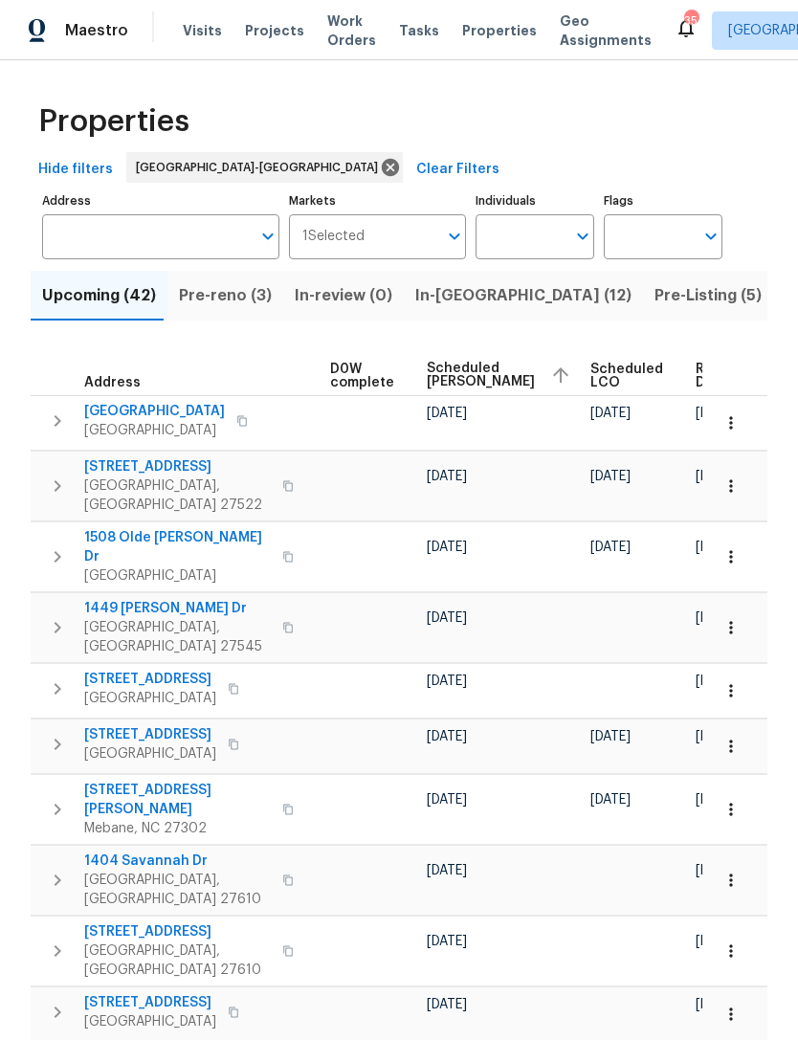
scroll to position [0, 522]
click at [736, 430] on icon "button" at bounding box center [730, 422] width 19 height 19
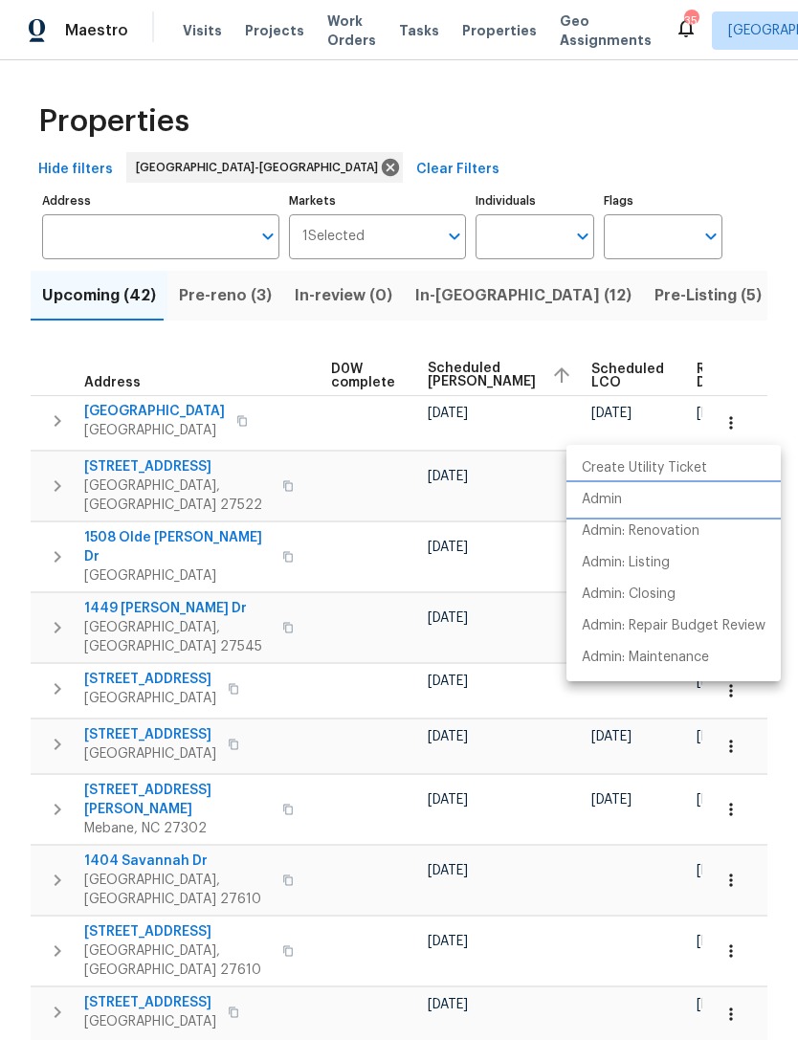
click at [609, 502] on p "Admin" at bounding box center [602, 500] width 40 height 20
click at [612, 334] on div at bounding box center [399, 520] width 798 height 1040
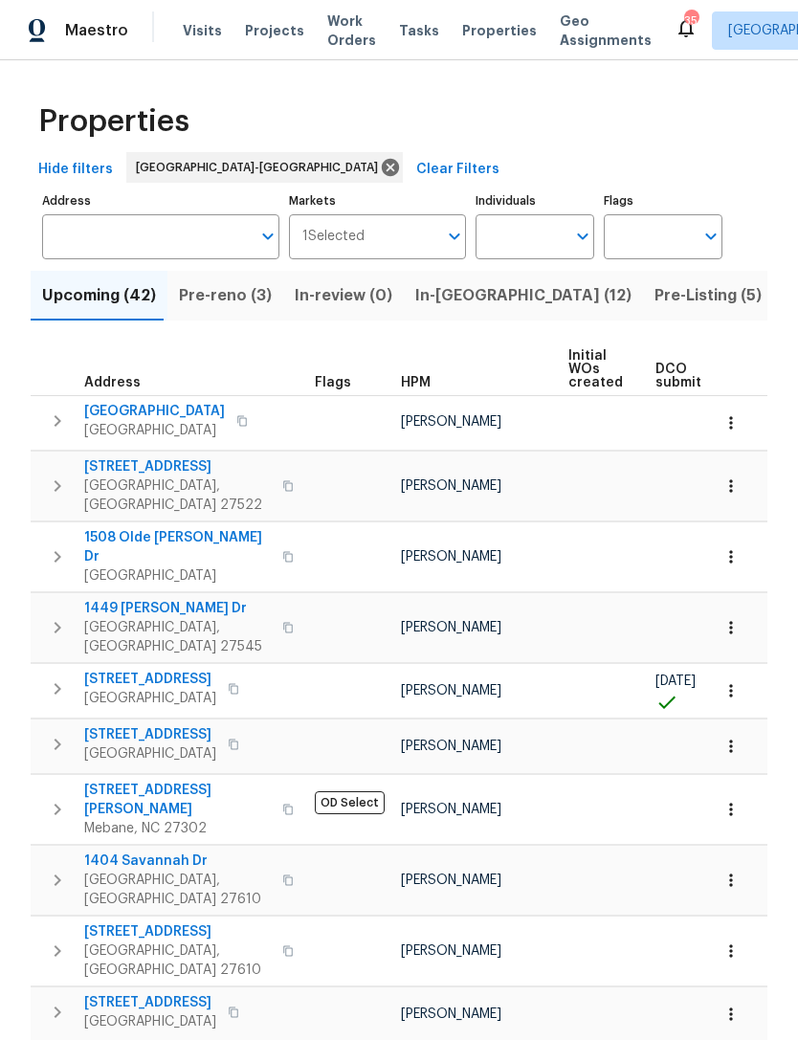
scroll to position [0, 0]
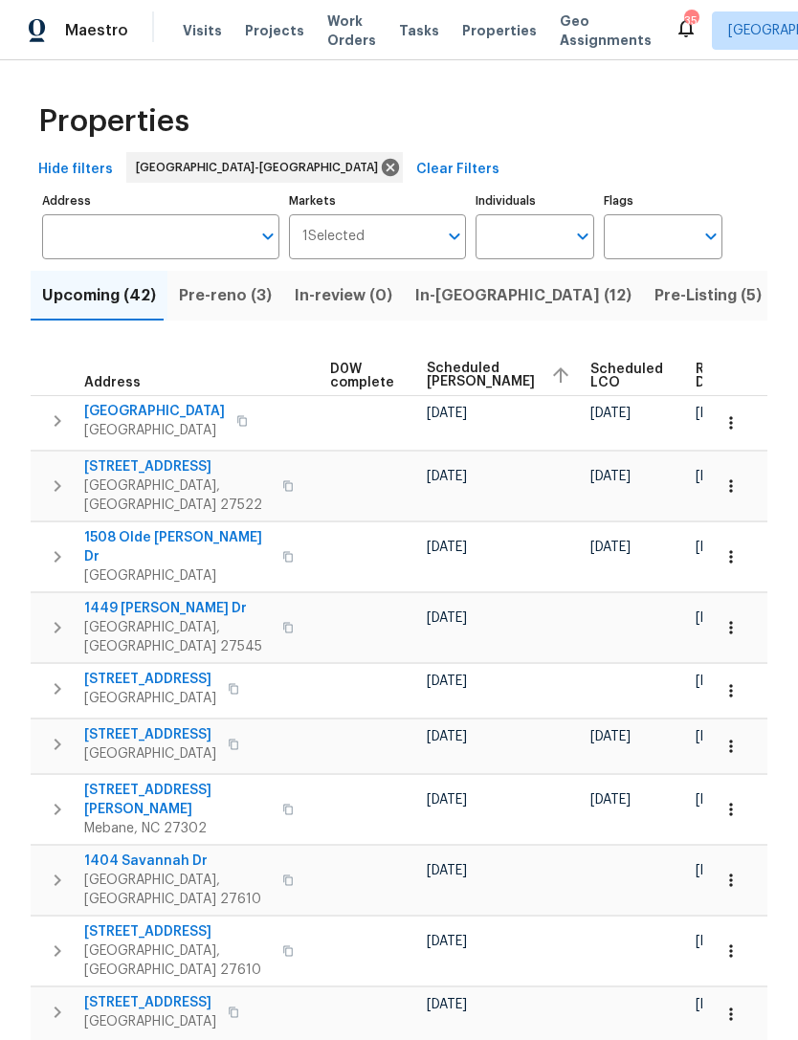
click at [747, 420] on button "button" at bounding box center [731, 423] width 42 height 42
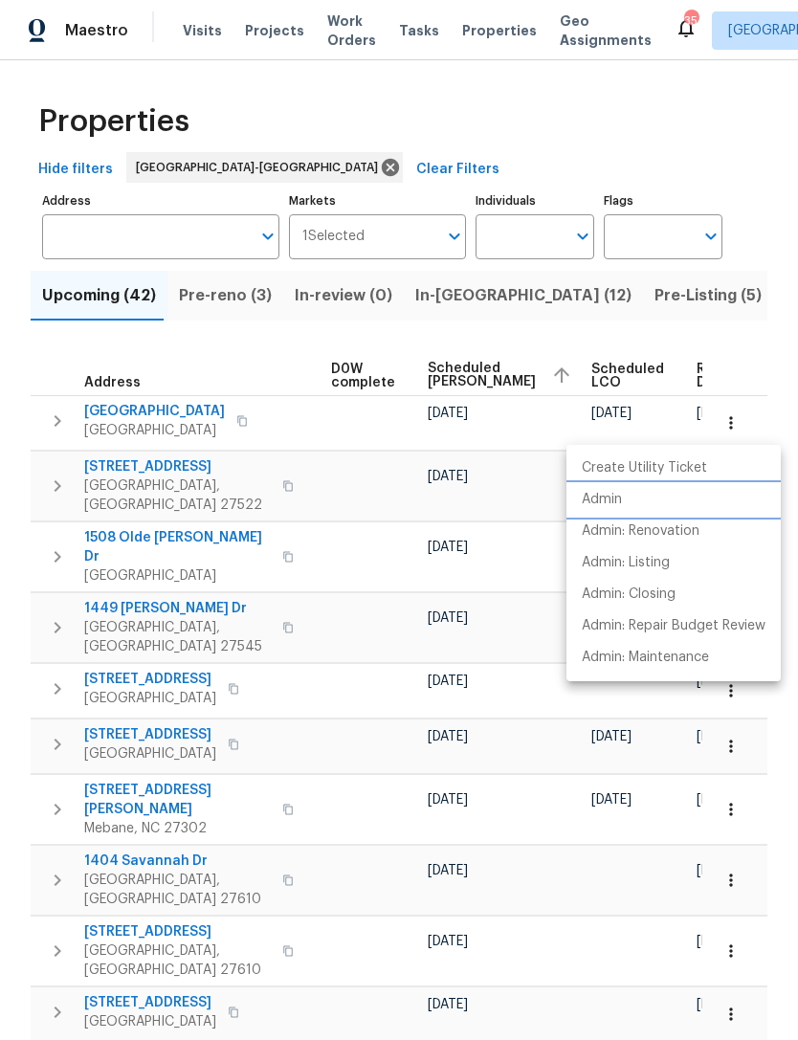
click at [599, 498] on p "Admin" at bounding box center [602, 500] width 40 height 20
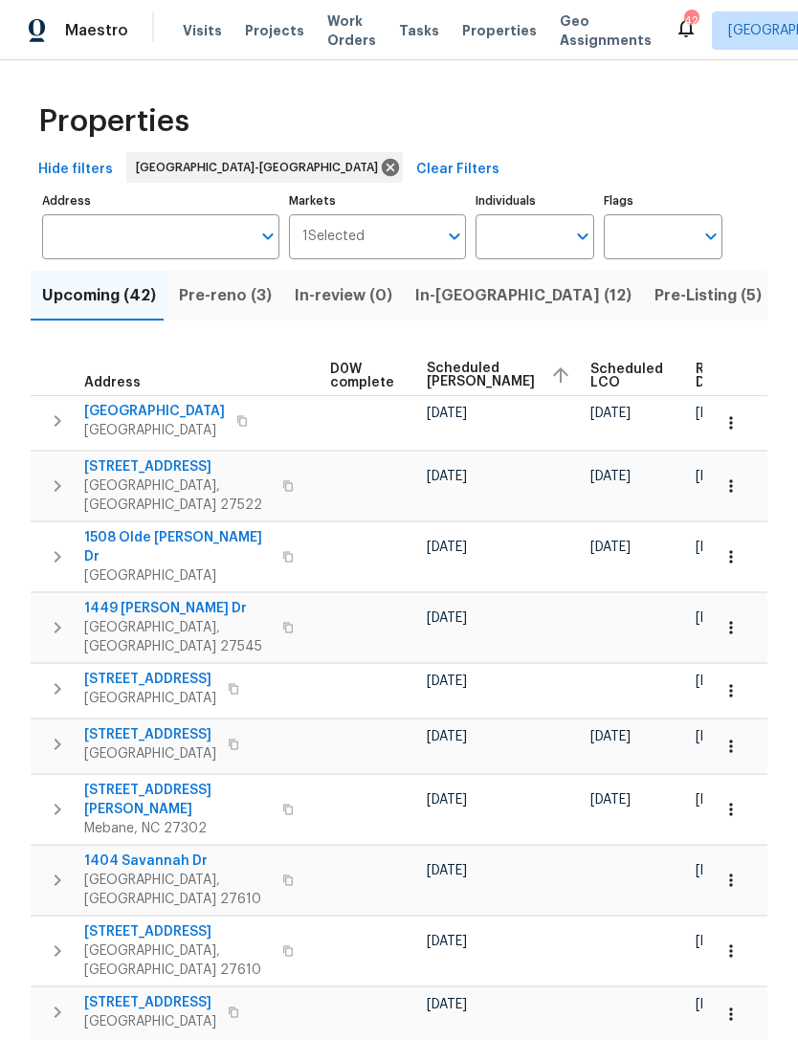
scroll to position [0, 522]
click at [513, 240] on input "Individuals" at bounding box center [520, 236] width 90 height 45
type input "[PERSON_NAME]"
click at [528, 301] on input "checkbox" at bounding box center [511, 297] width 40 height 40
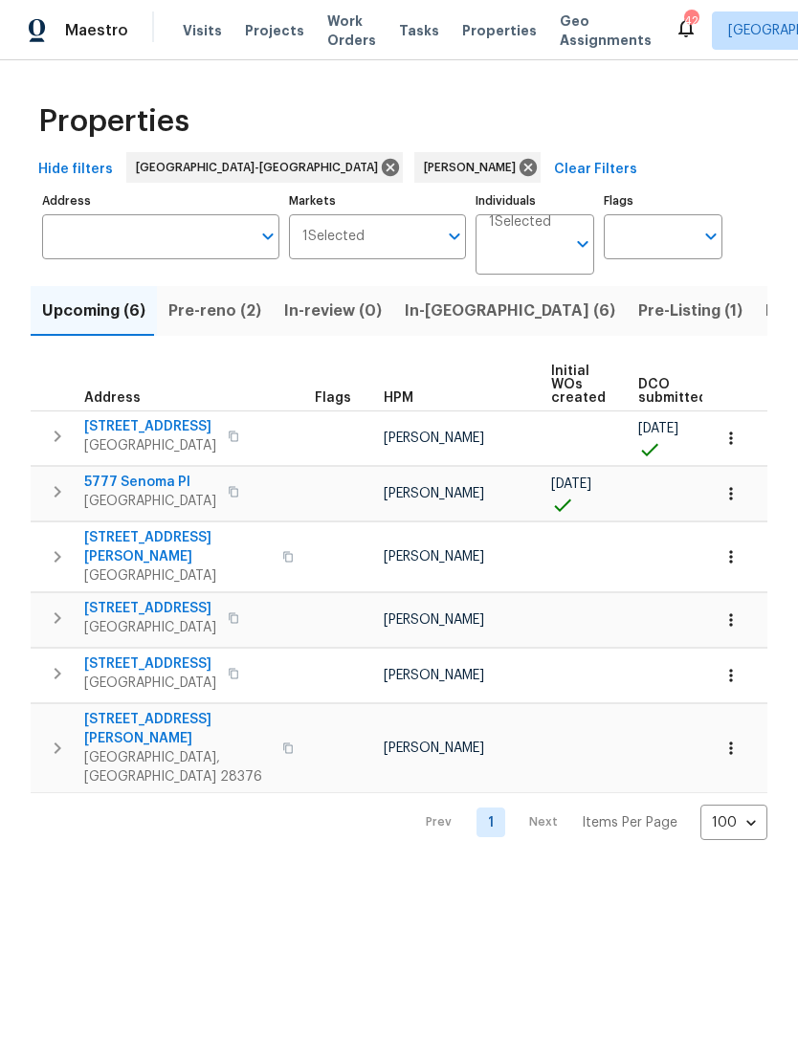
click at [219, 310] on span "Pre-reno (2)" at bounding box center [214, 311] width 93 height 27
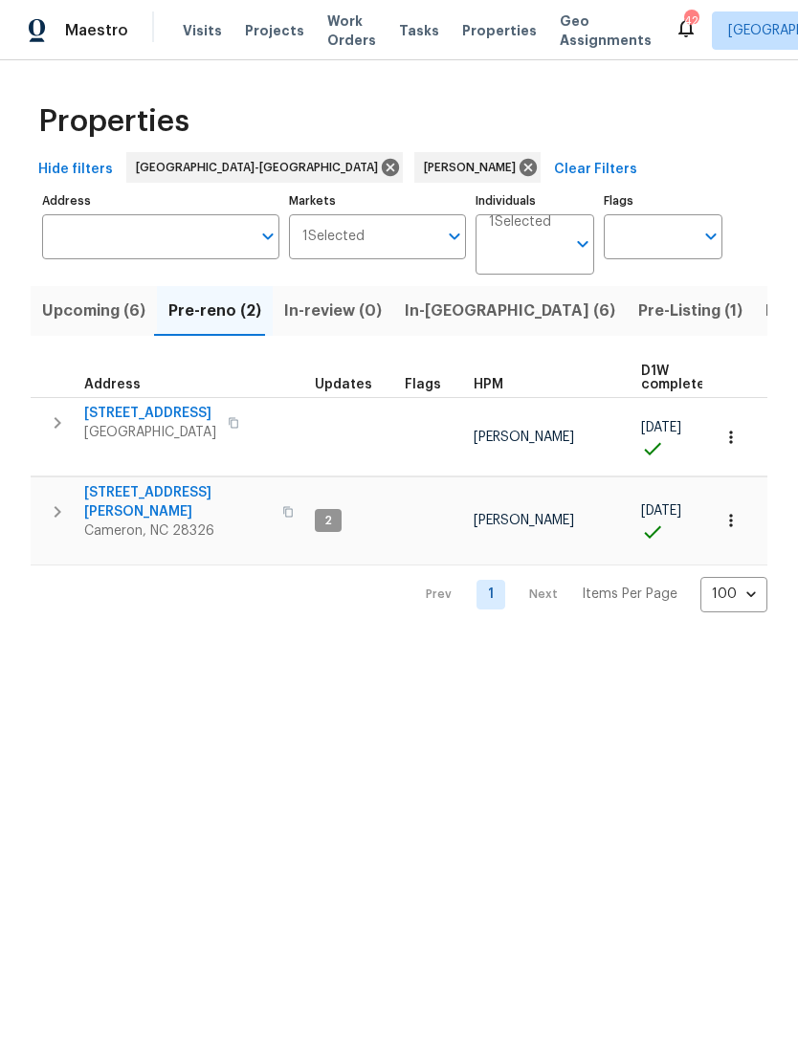
click at [100, 313] on span "Upcoming (6)" at bounding box center [93, 311] width 103 height 27
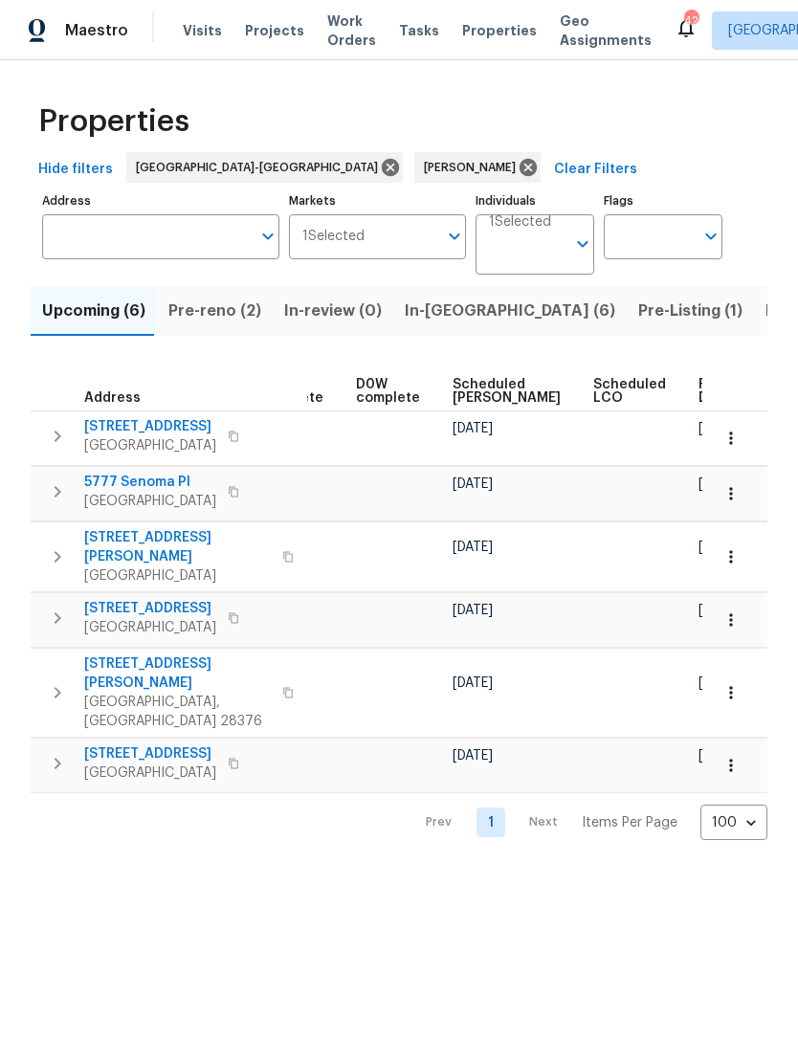
scroll to position [0, 479]
click at [474, 396] on span "Scheduled COE" at bounding box center [507, 391] width 108 height 27
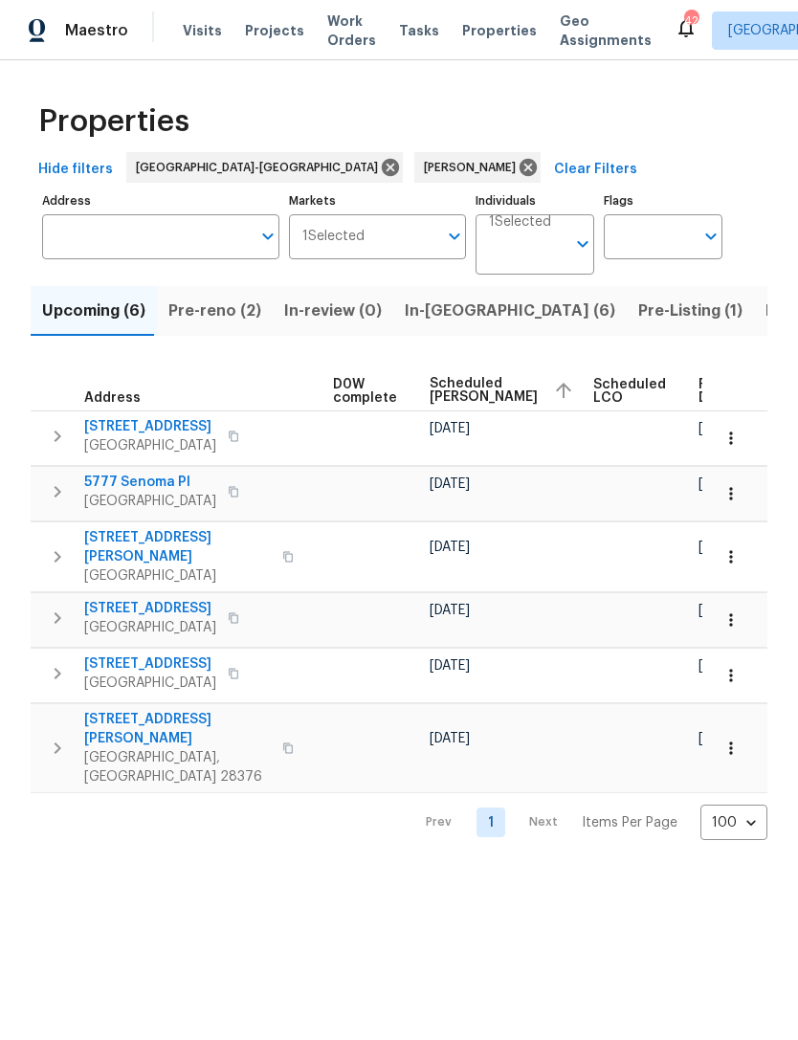
scroll to position [0, 502]
